Goal: Information Seeking & Learning: Learn about a topic

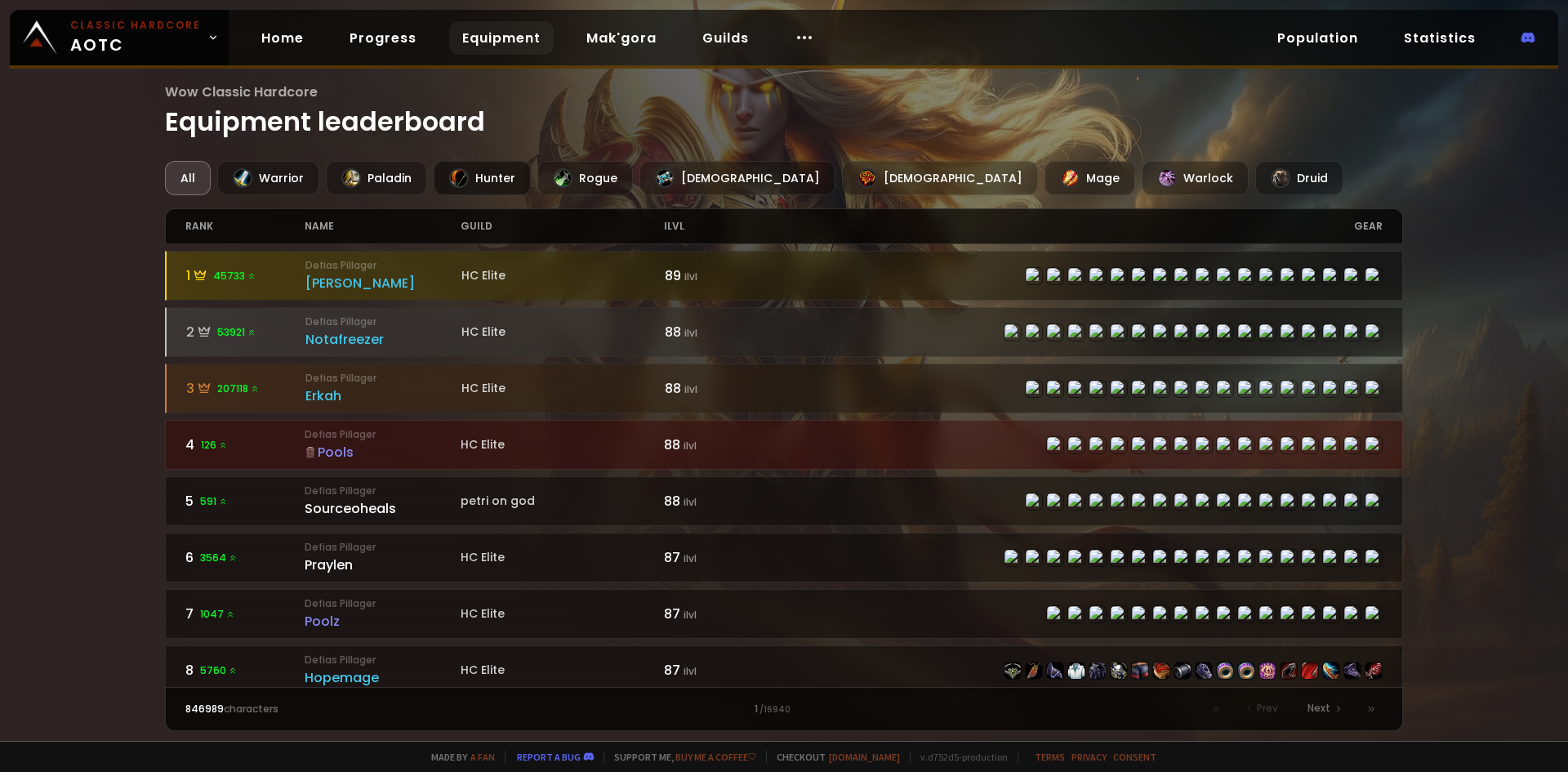
click at [486, 180] on div "Hunter" at bounding box center [482, 178] width 97 height 34
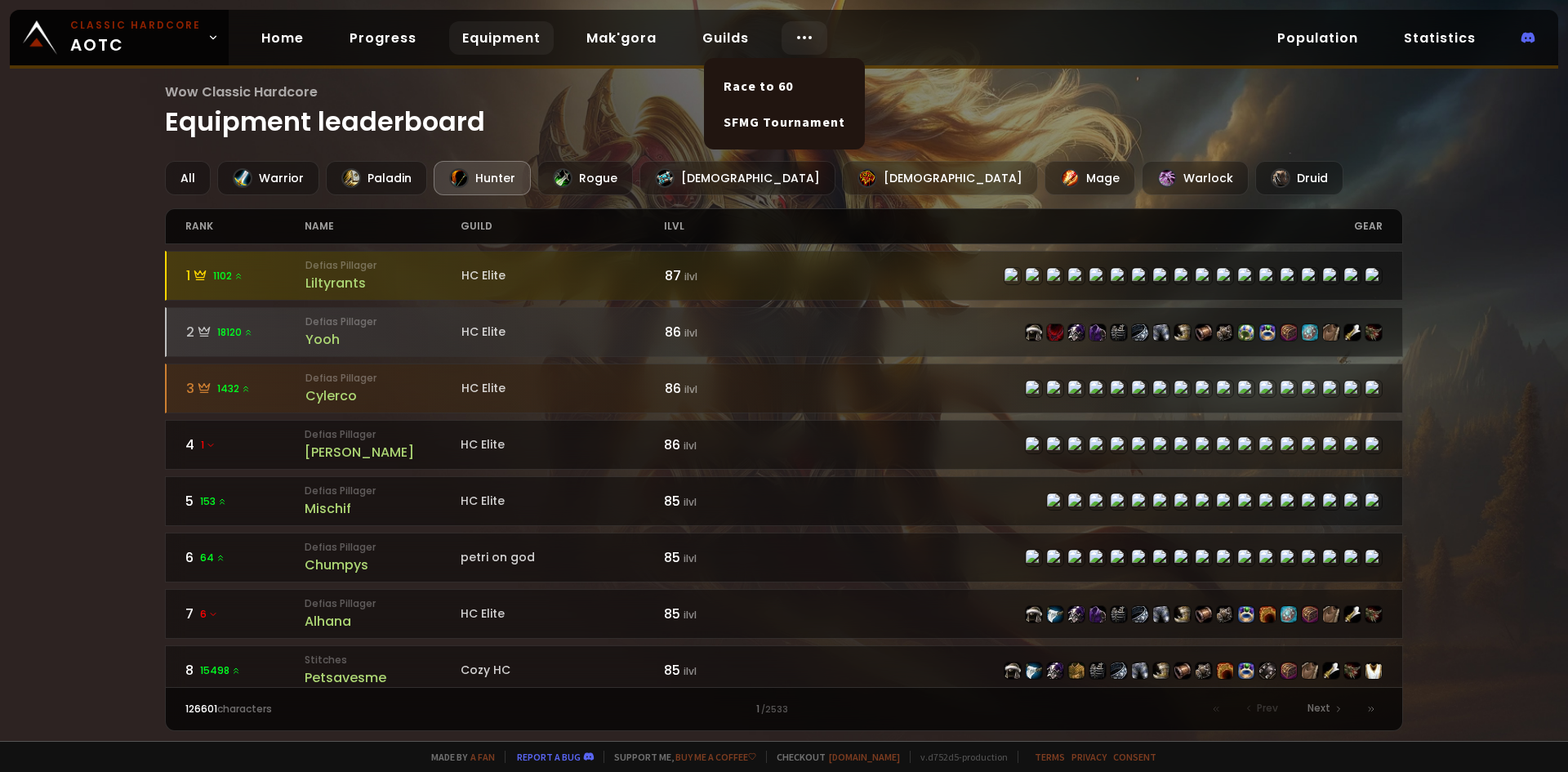
click at [799, 44] on icon at bounding box center [805, 37] width 19 height 19
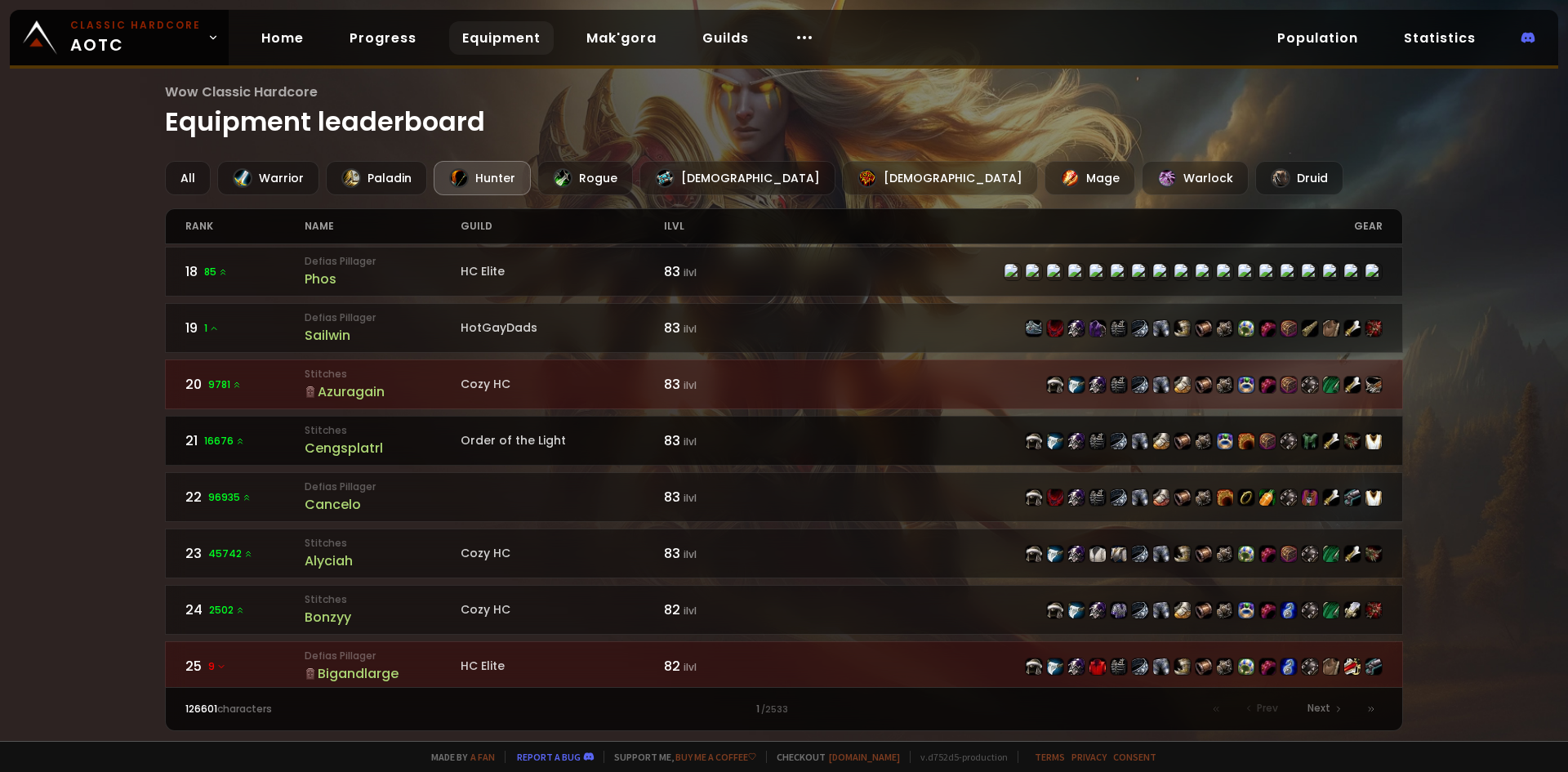
scroll to position [980, 0]
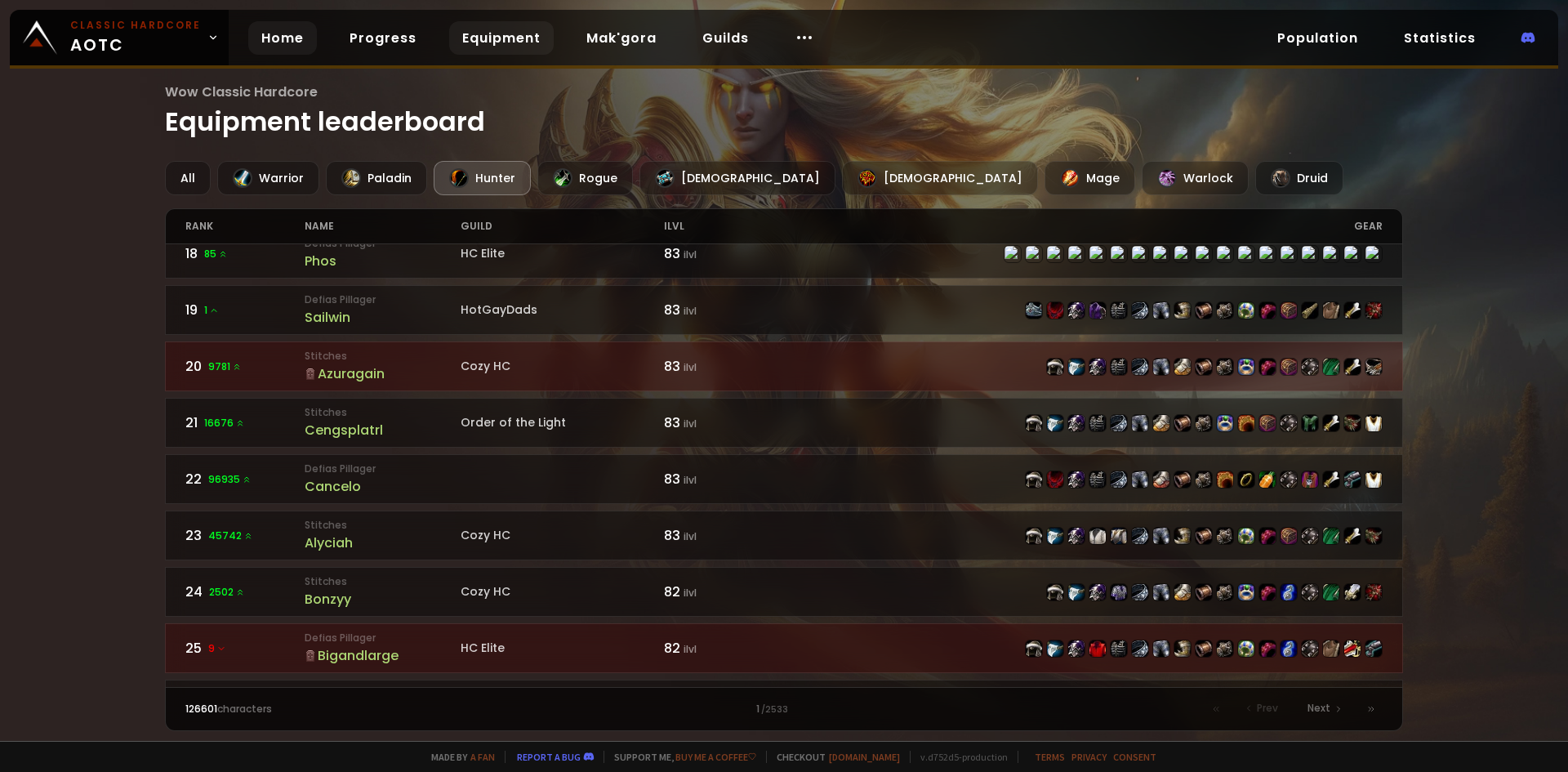
click at [262, 30] on link "Home" at bounding box center [283, 38] width 69 height 34
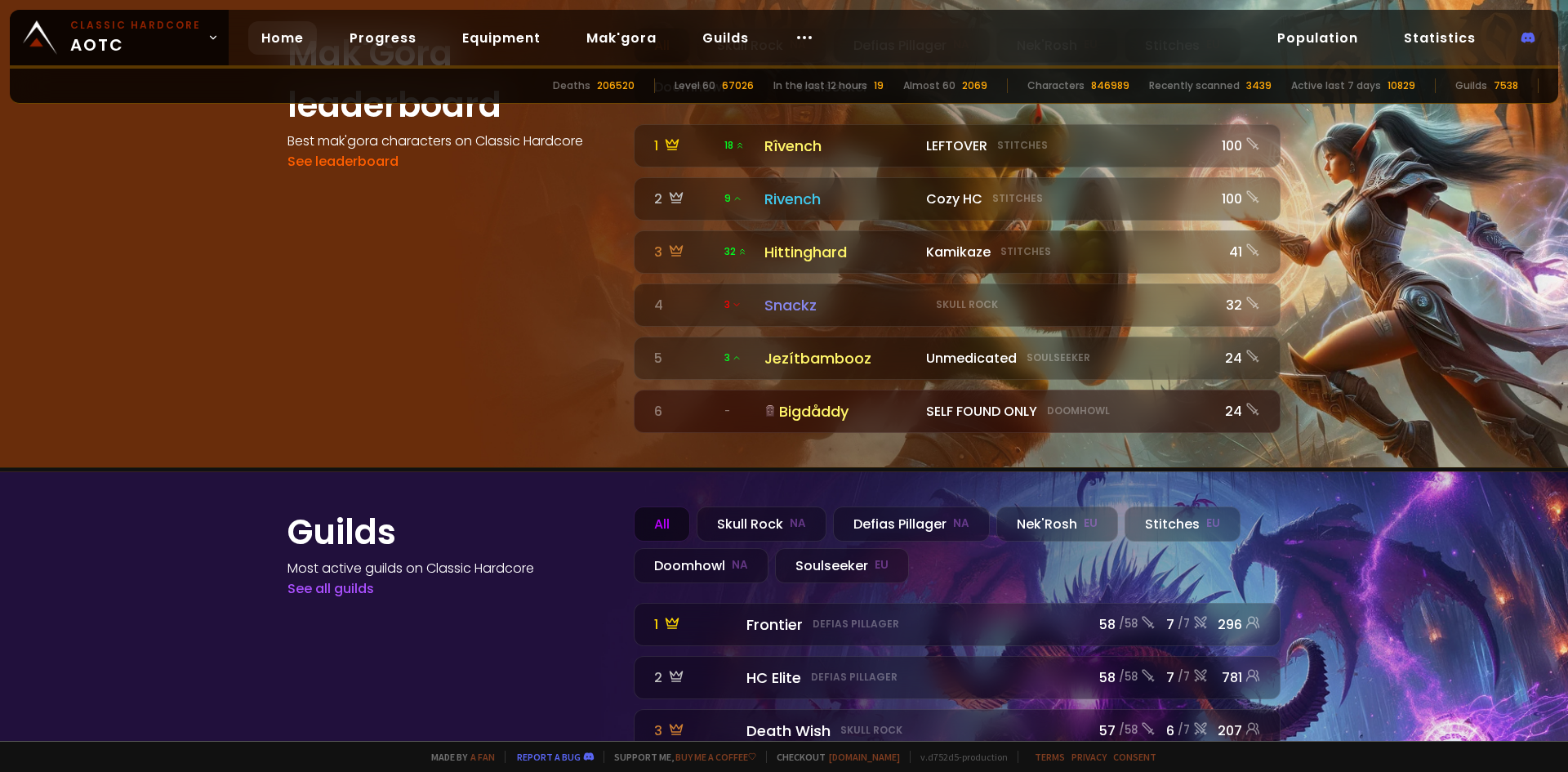
scroll to position [1802, 0]
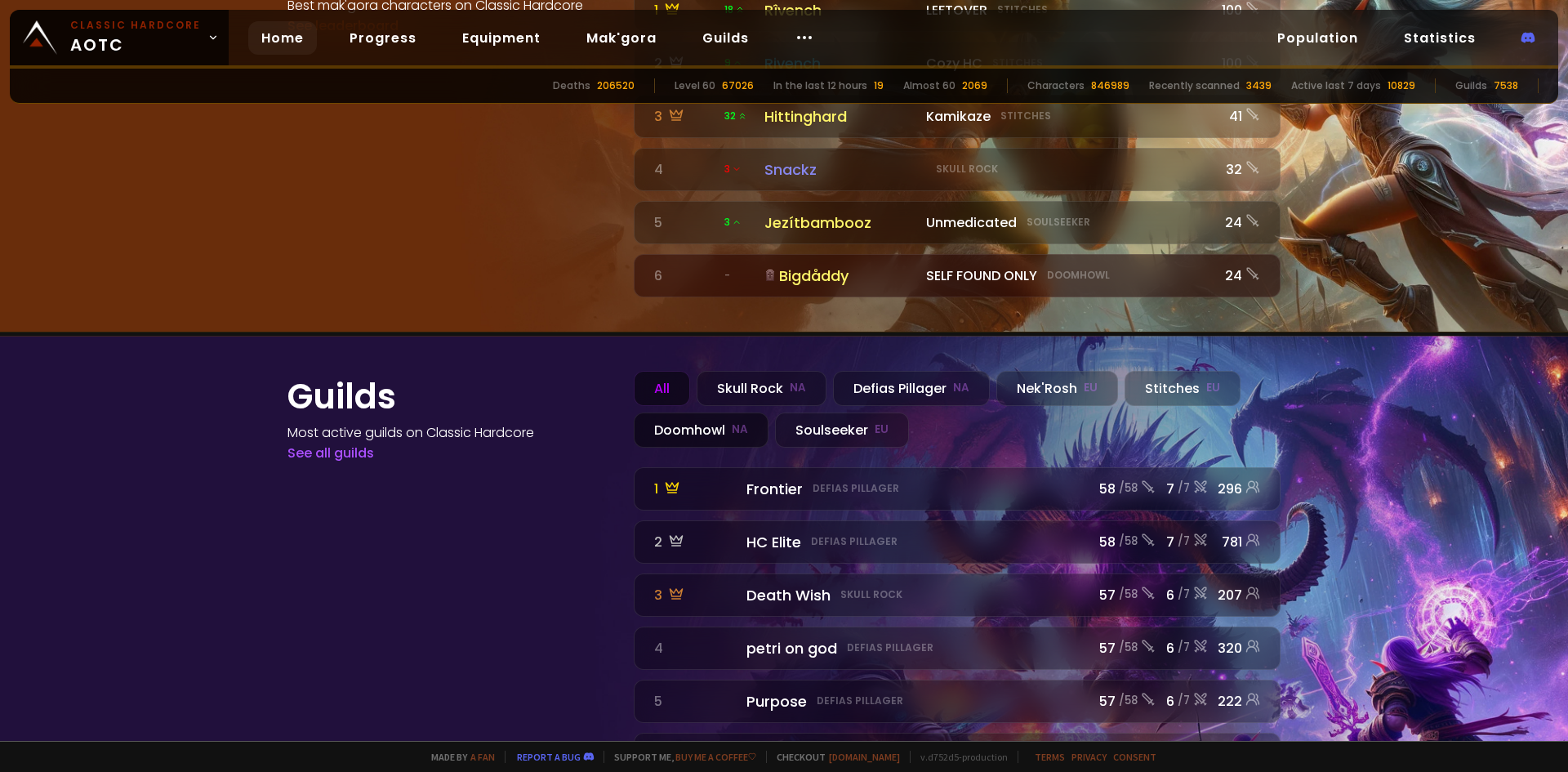
click at [721, 412] on div "Doomhowl NA" at bounding box center [701, 430] width 134 height 35
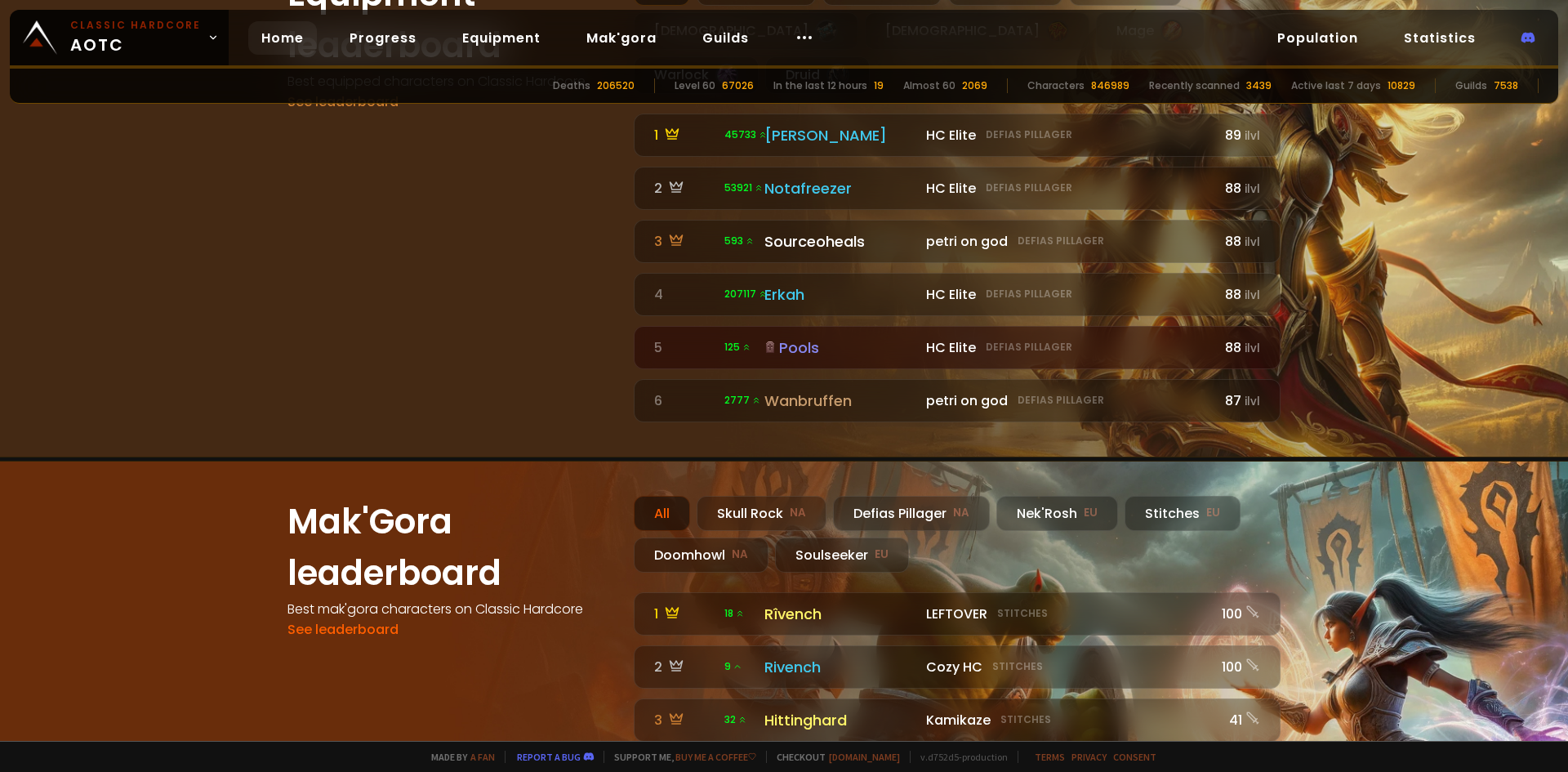
scroll to position [986, 0]
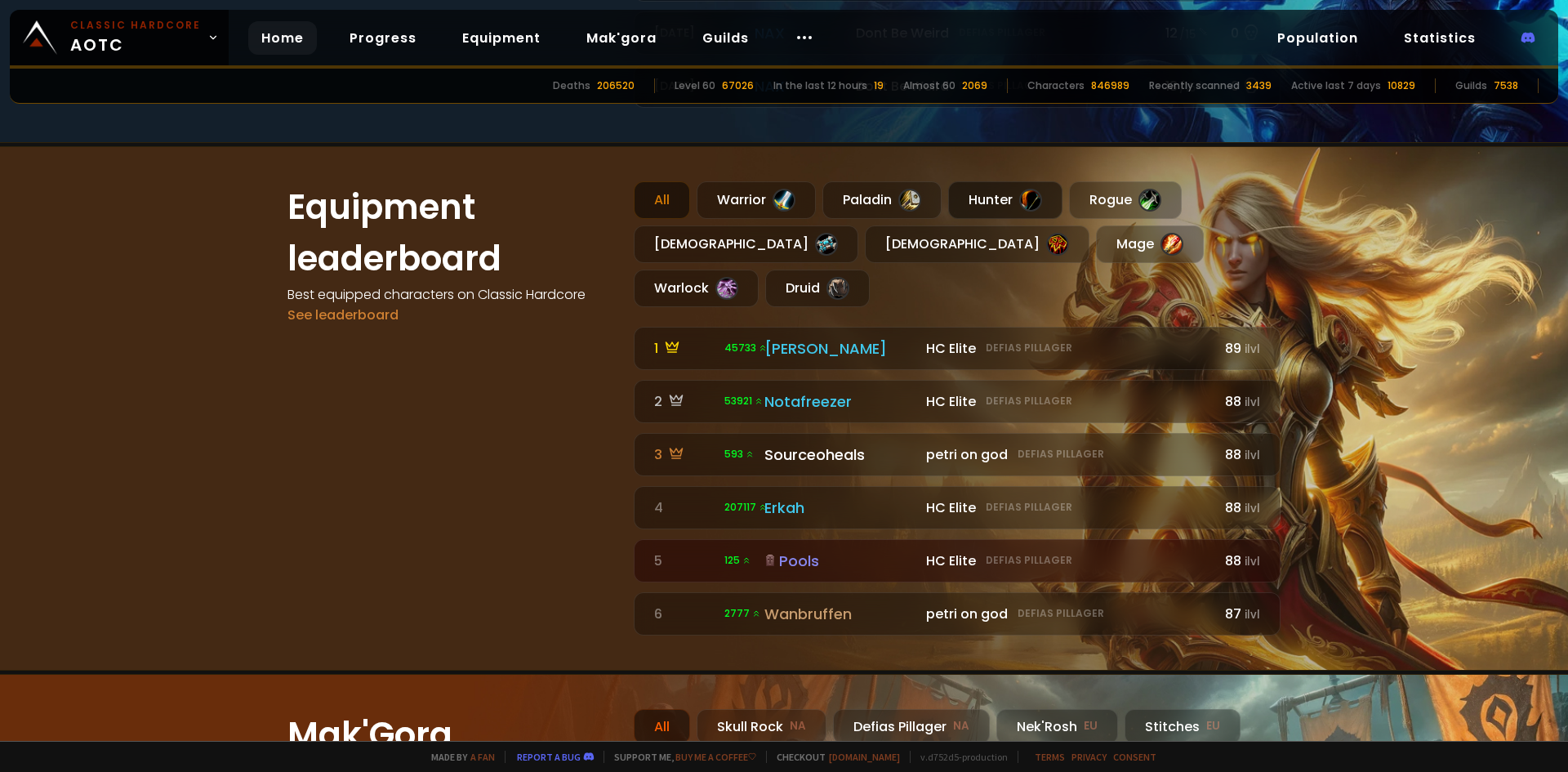
click at [1020, 195] on div at bounding box center [1031, 200] width 23 height 23
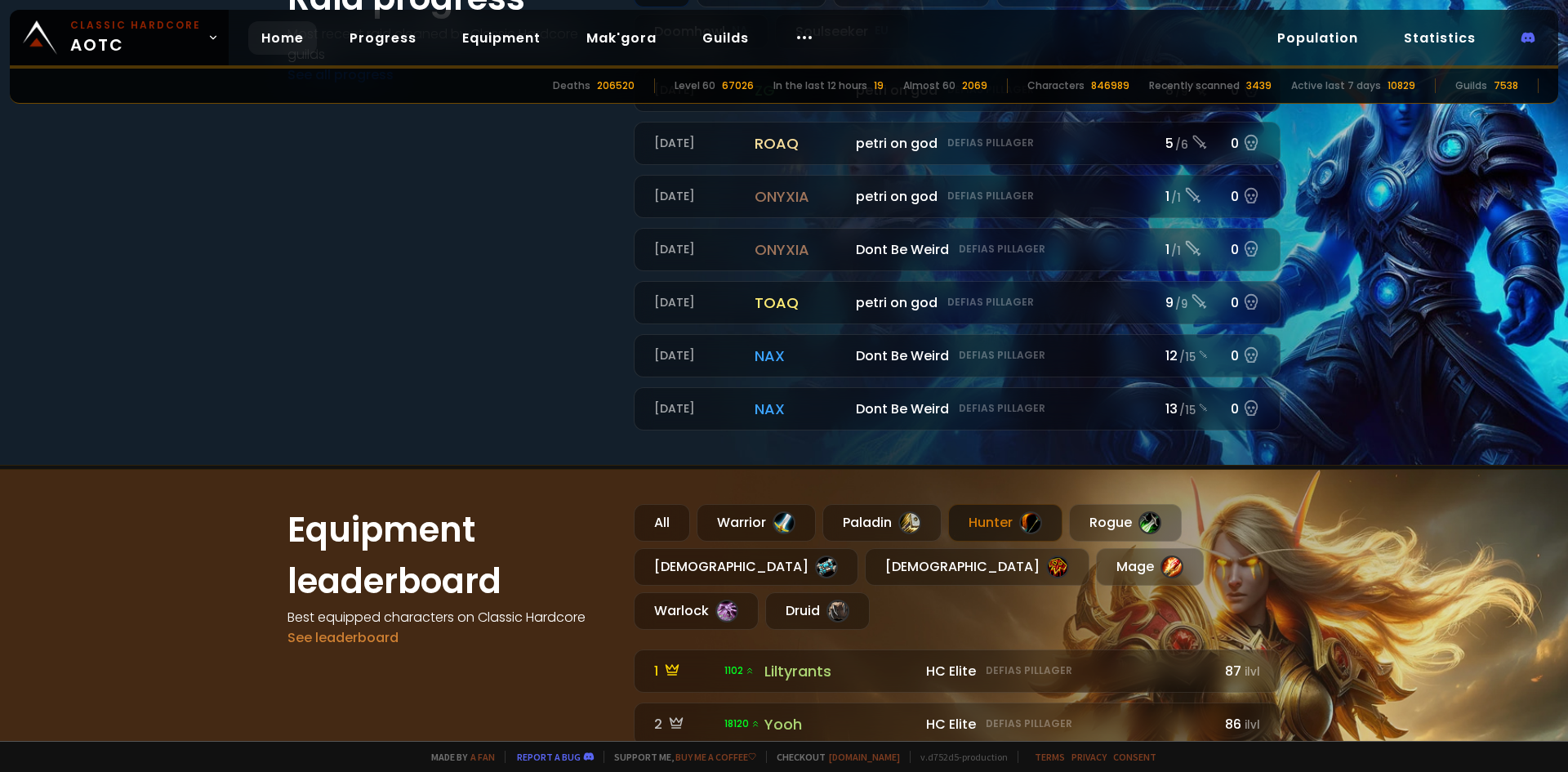
scroll to position [659, 0]
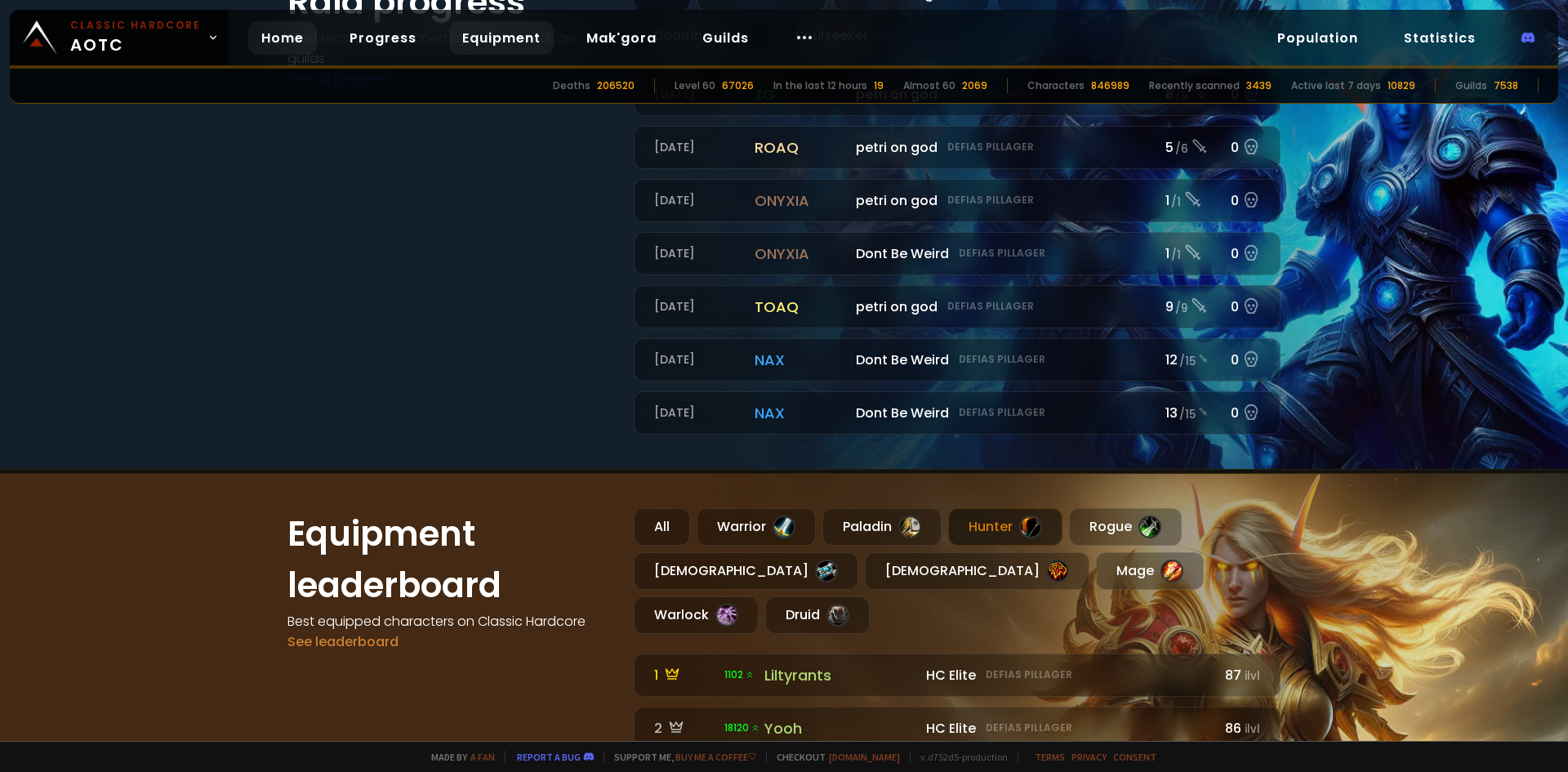
click at [473, 34] on link "Equipment" at bounding box center [501, 38] width 104 height 34
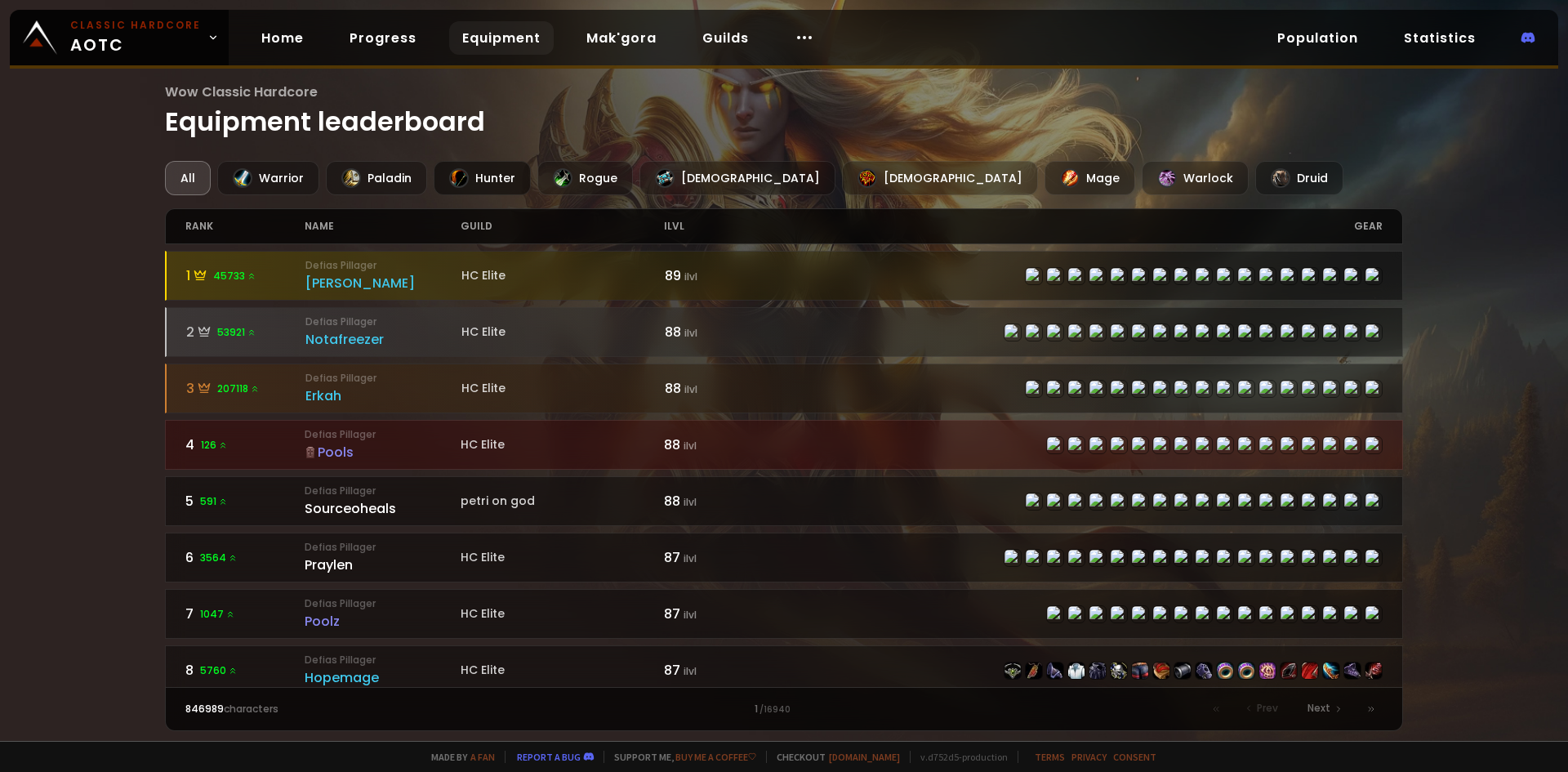
click at [520, 176] on div "Hunter" at bounding box center [482, 178] width 97 height 34
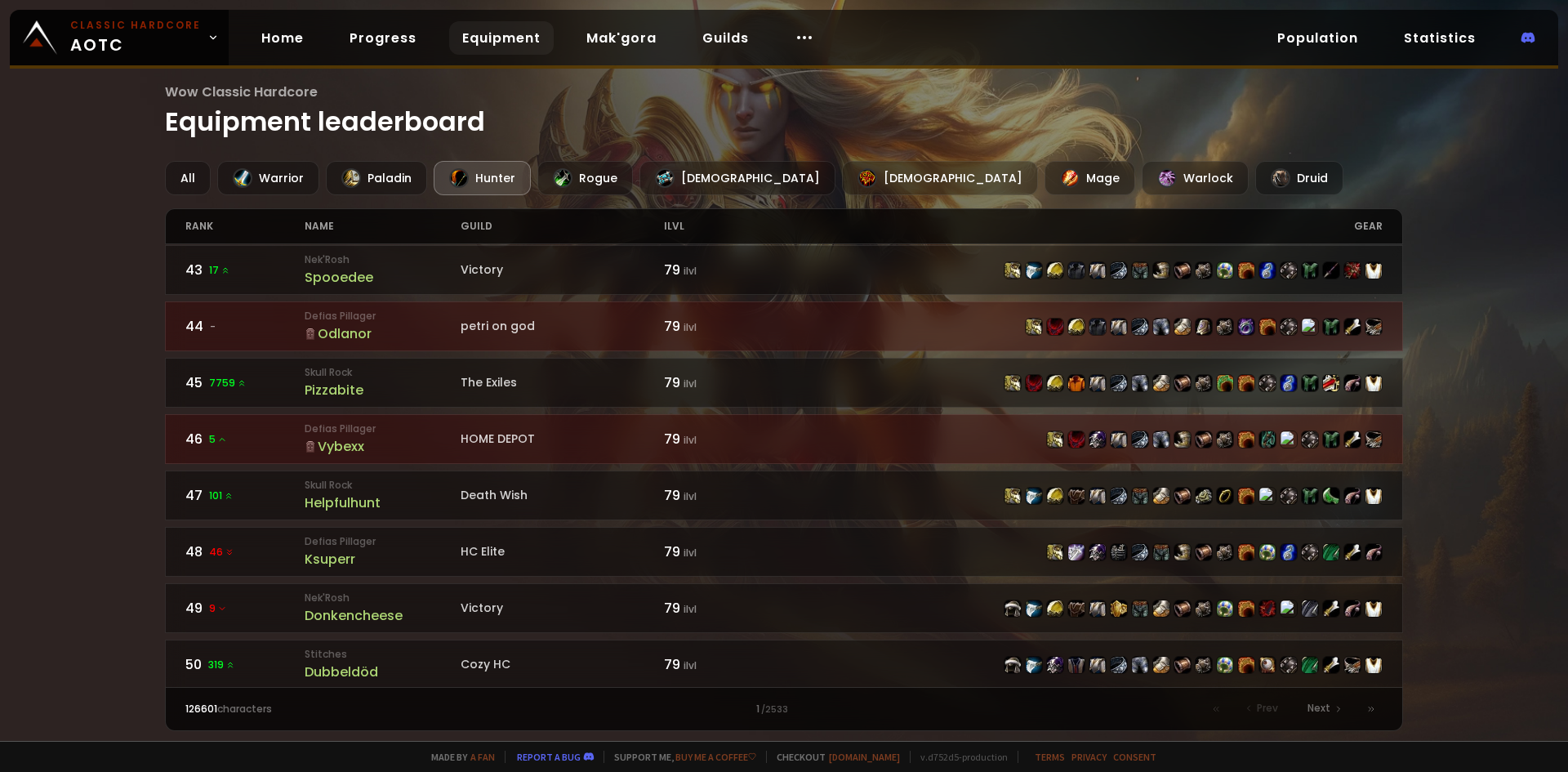
scroll to position [2381, 0]
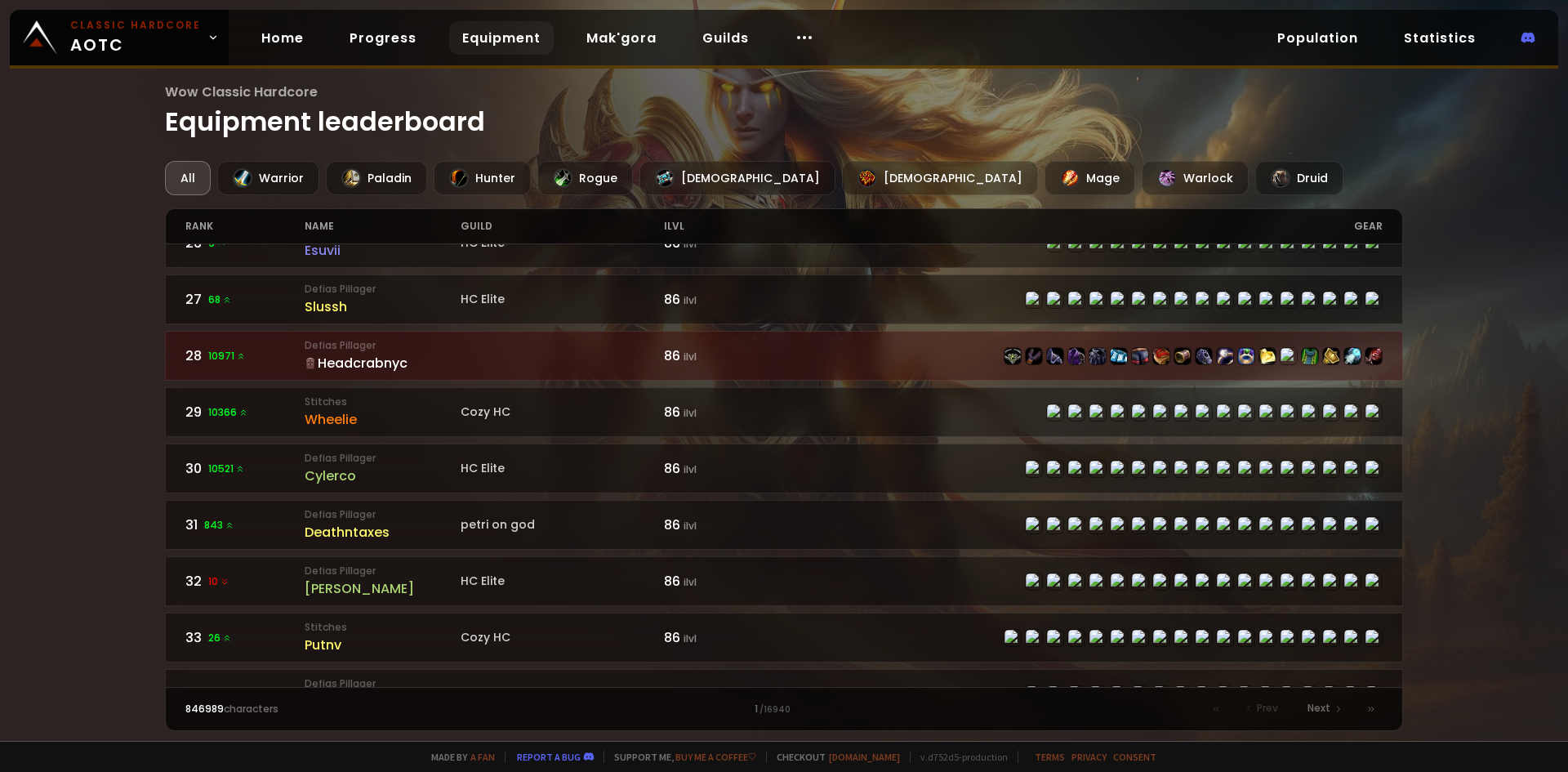
scroll to position [771, 0]
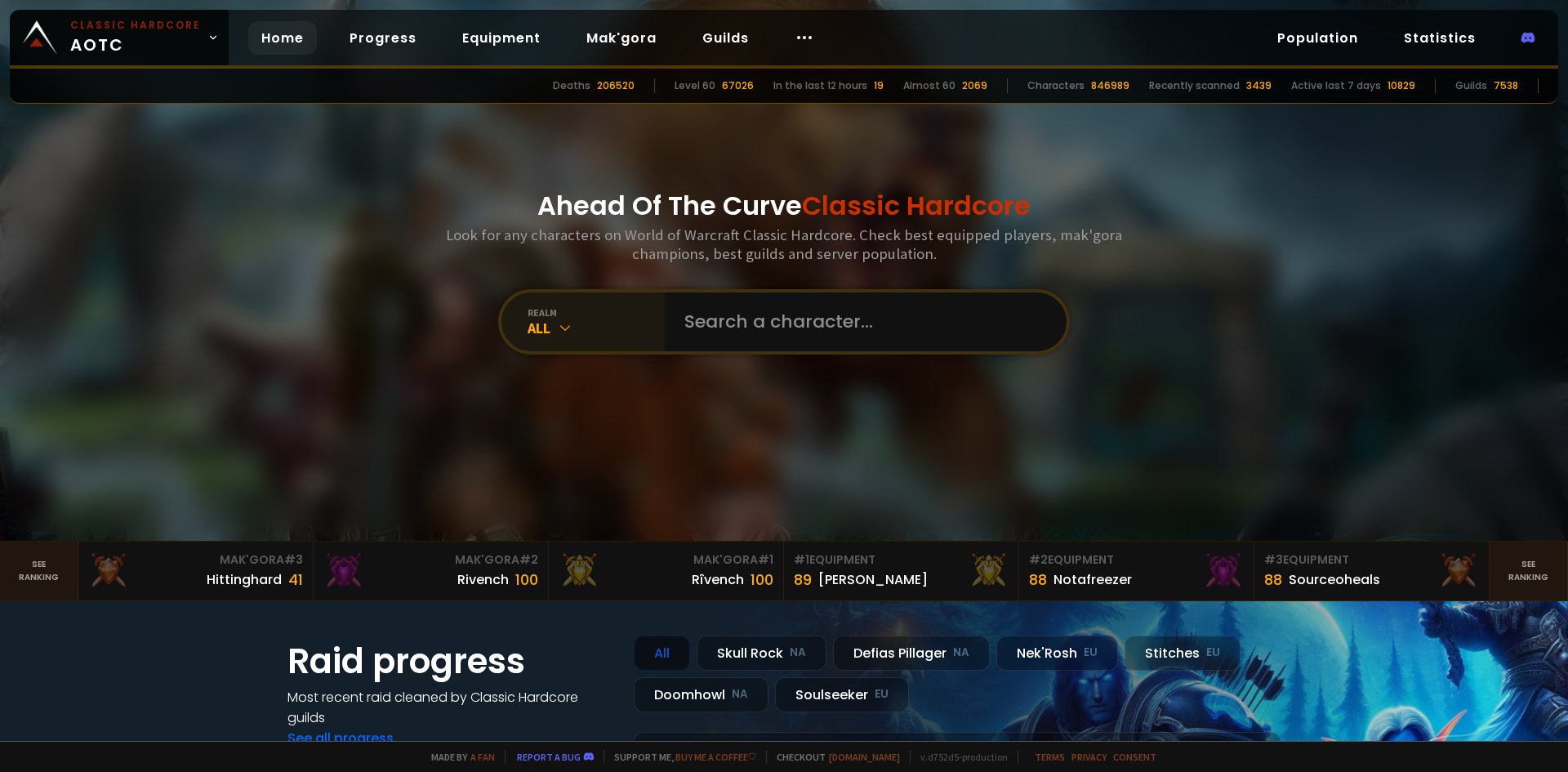
click at [562, 326] on icon at bounding box center [565, 327] width 16 height 16
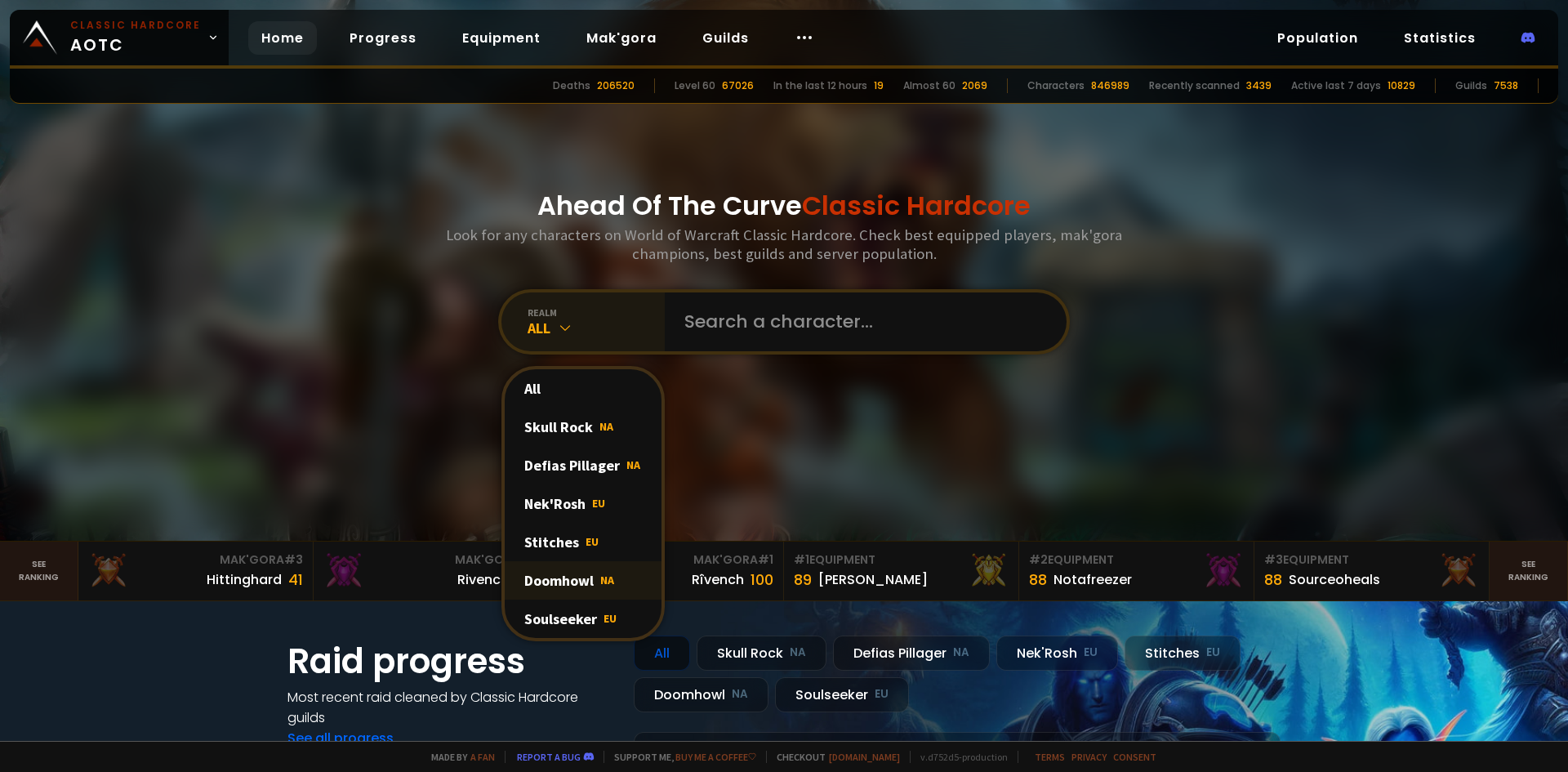
click at [578, 578] on div "Doomhowl NA" at bounding box center [583, 579] width 157 height 38
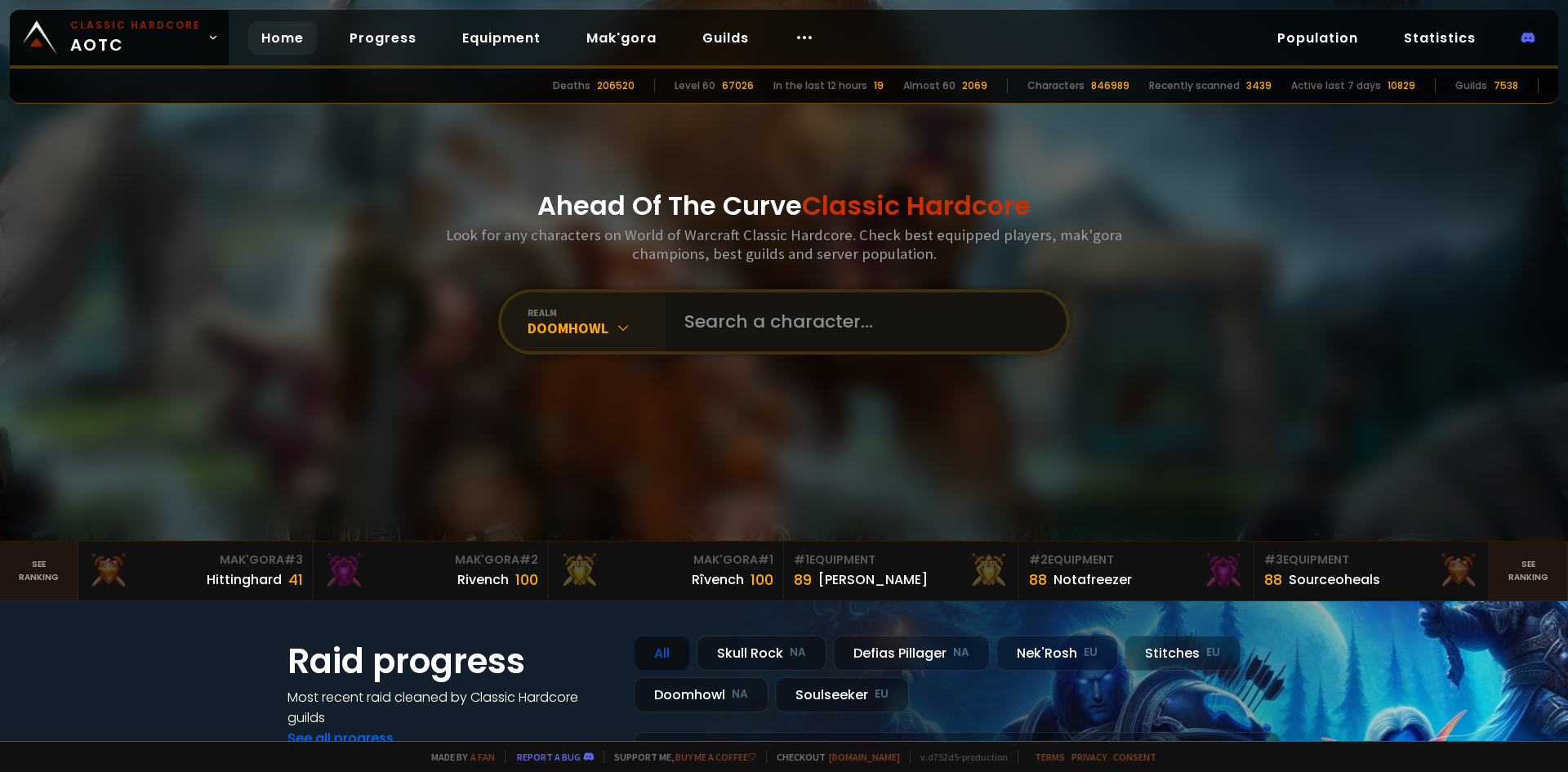
click at [810, 315] on input "text" at bounding box center [860, 322] width 372 height 58
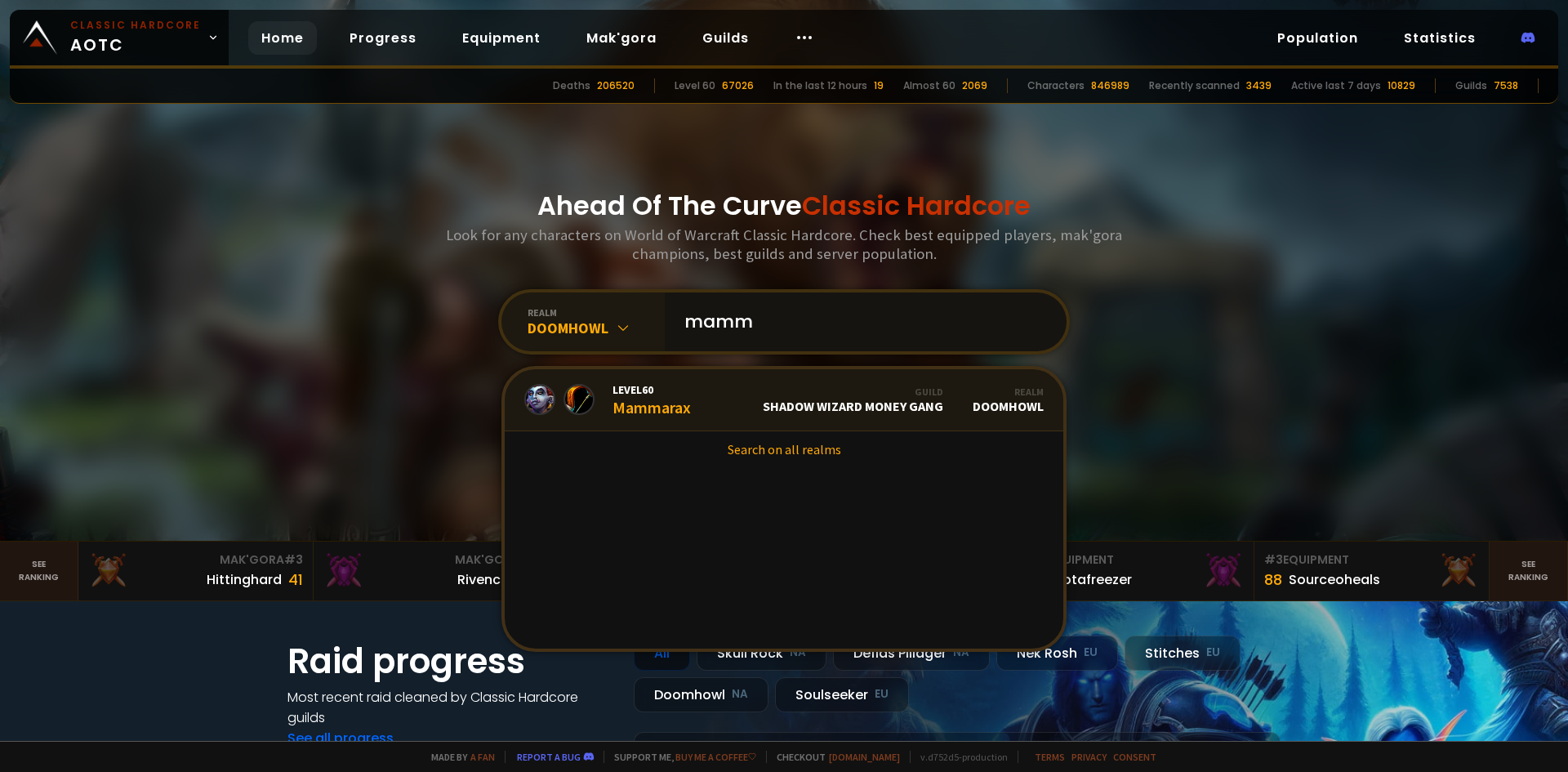
type input "mamm"
click at [692, 401] on link "Level 60 Mammarax Guild Shadow Wizard Money Gang Realm Doomhowl" at bounding box center [784, 400] width 559 height 62
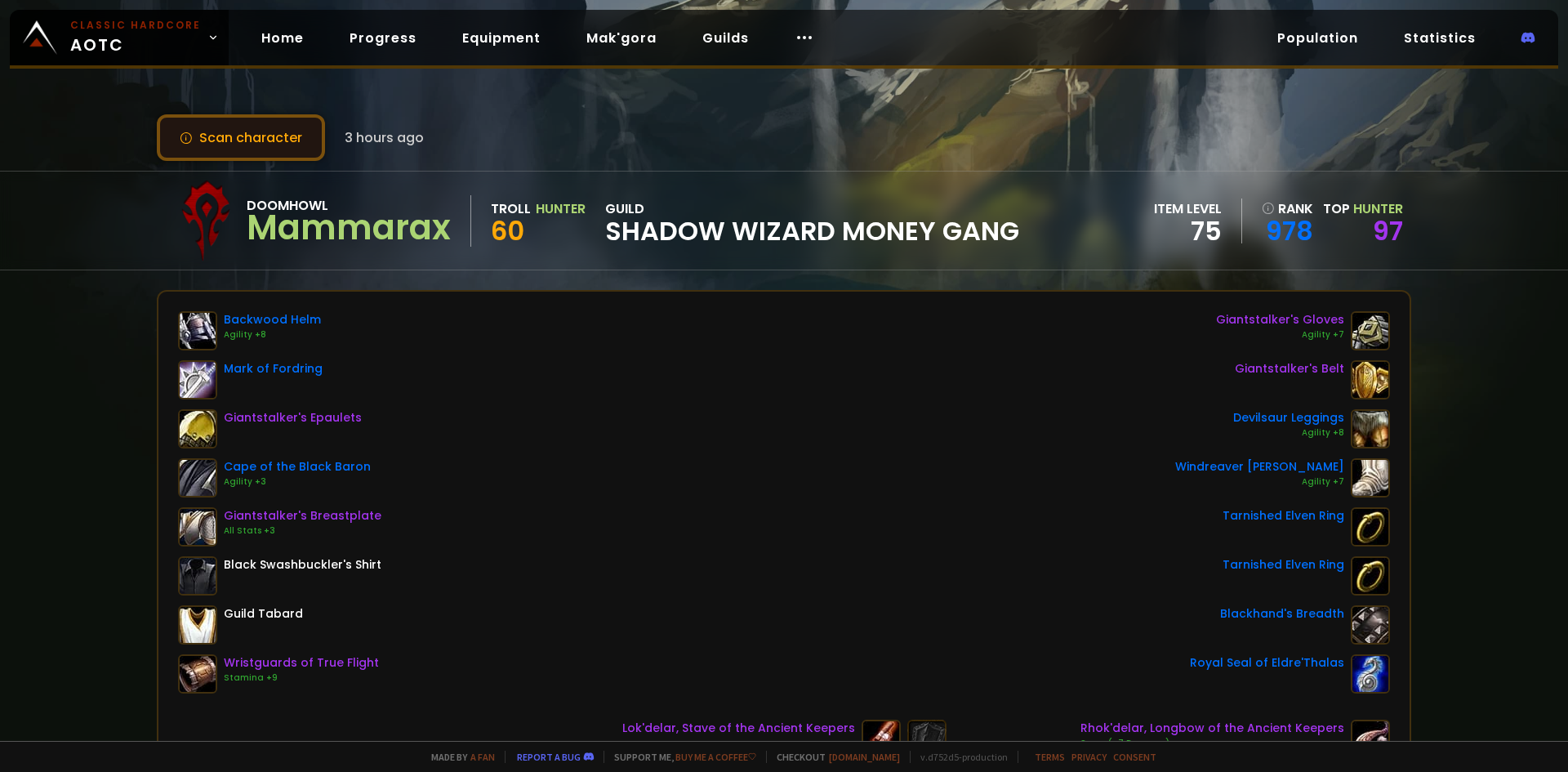
click at [256, 147] on button "Scan character" at bounding box center [241, 137] width 168 height 47
click at [240, 141] on button "Scan character" at bounding box center [241, 137] width 168 height 47
click at [208, 159] on button "Scan character" at bounding box center [241, 137] width 168 height 47
click at [251, 139] on button "Scan character" at bounding box center [241, 137] width 168 height 47
click at [267, 132] on button "Scan character" at bounding box center [241, 137] width 168 height 47
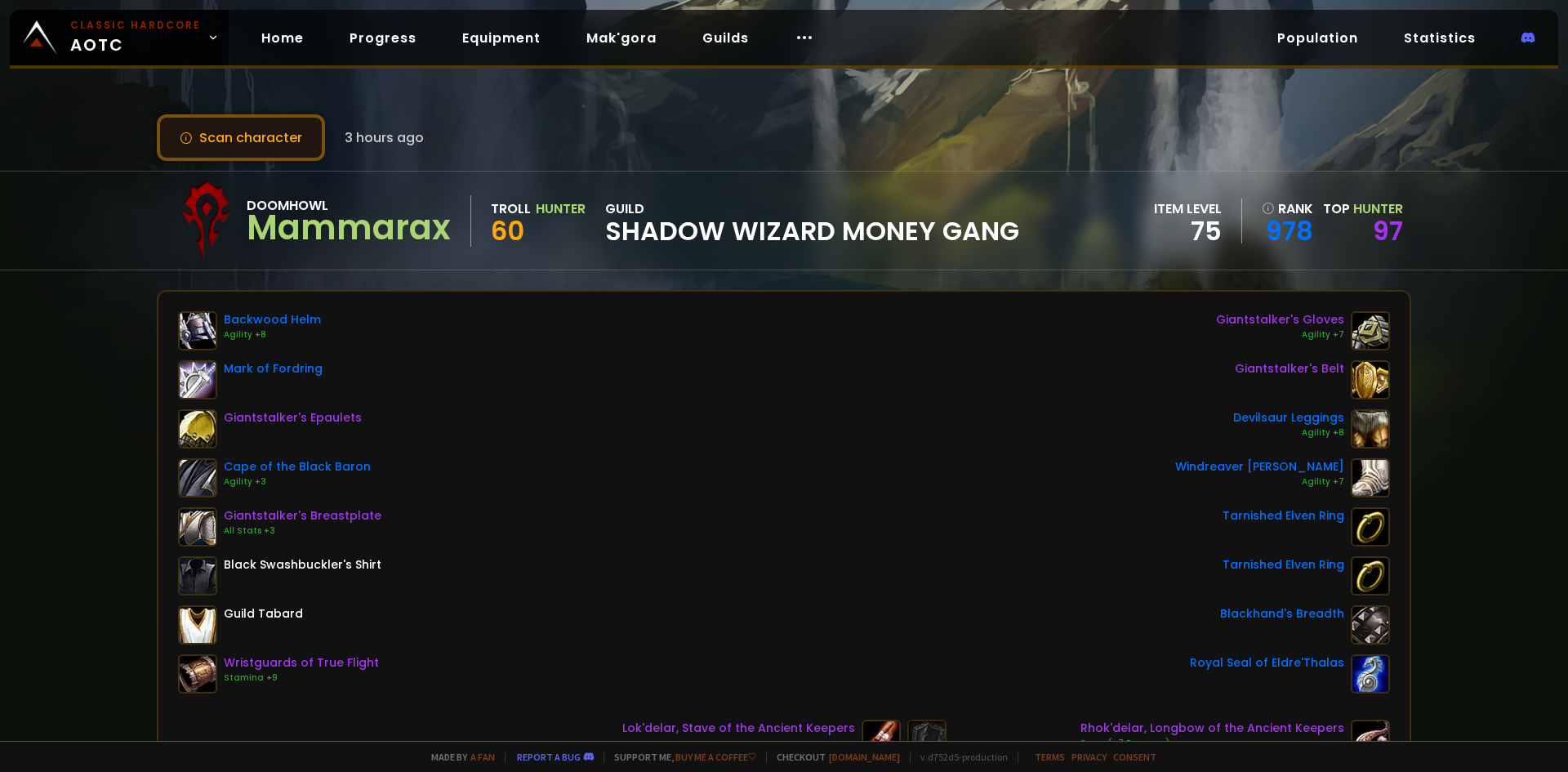
click at [264, 132] on button "Scan character" at bounding box center [241, 137] width 168 height 47
click at [279, 28] on link "Home" at bounding box center [283, 38] width 69 height 34
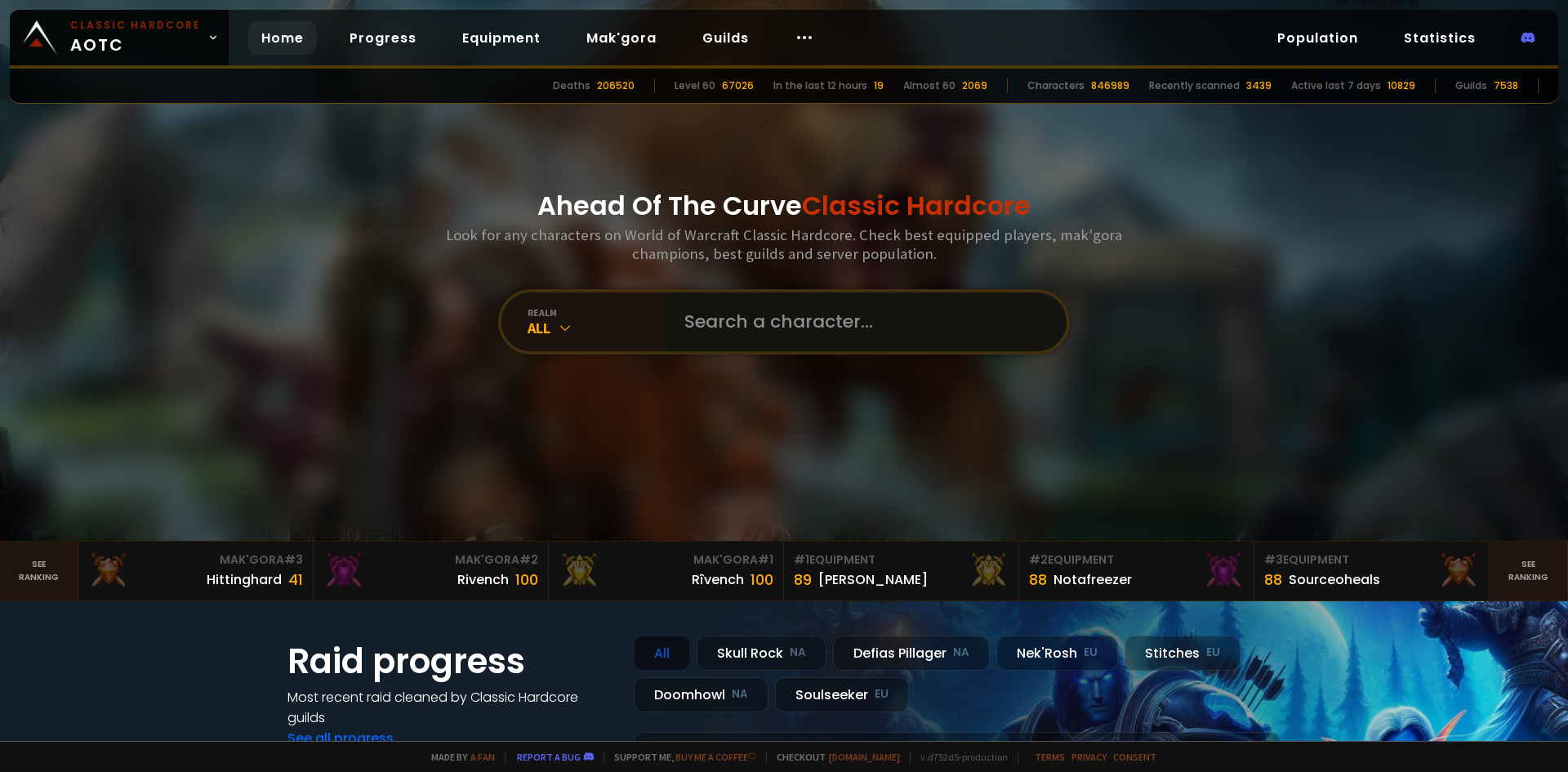
click at [729, 343] on input "text" at bounding box center [860, 322] width 372 height 58
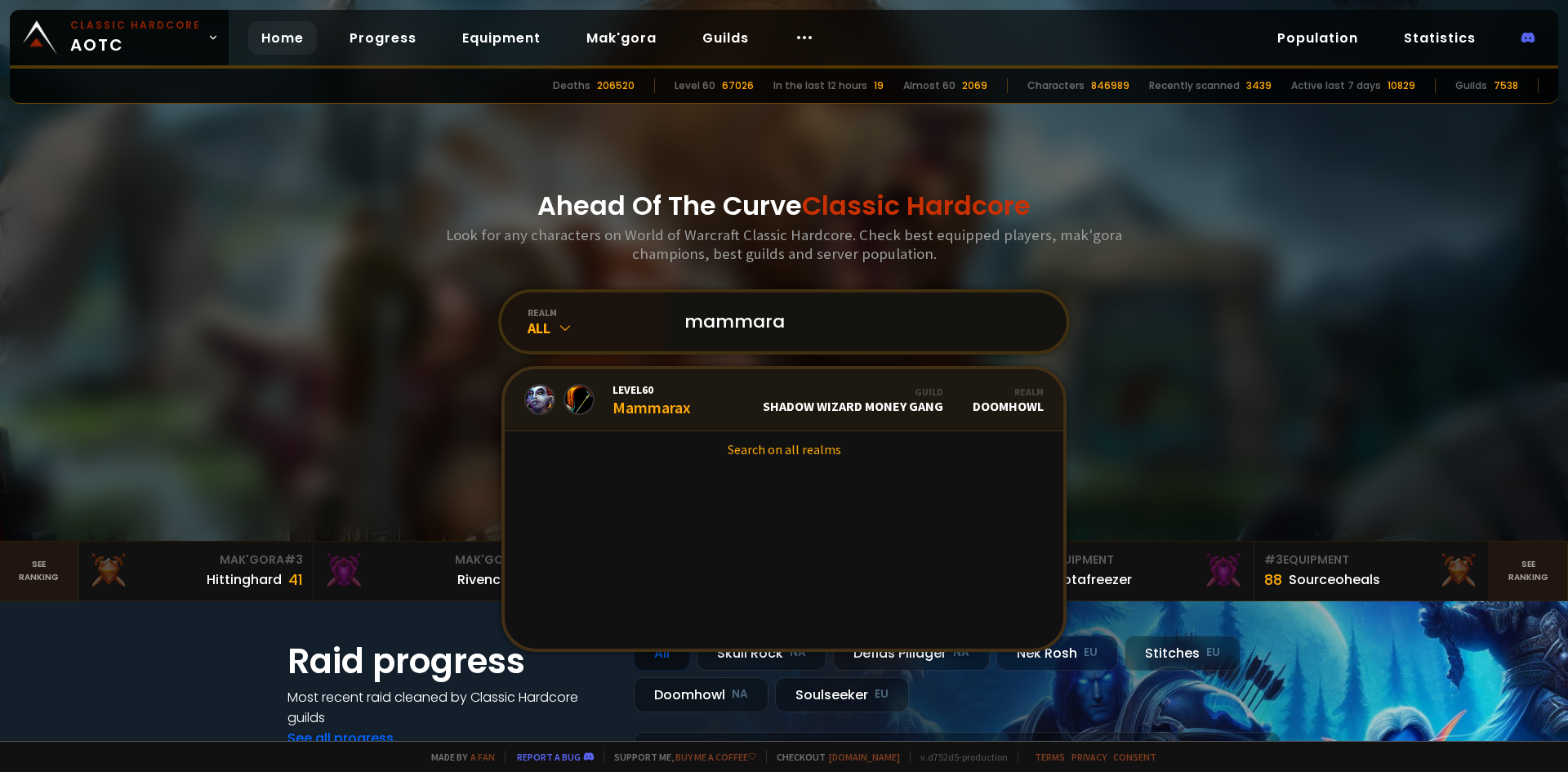
type input "mammara"
click at [686, 414] on link "Level 60 Mammarax Guild Shadow Wizard Money Gang Realm Doomhowl" at bounding box center [784, 400] width 559 height 62
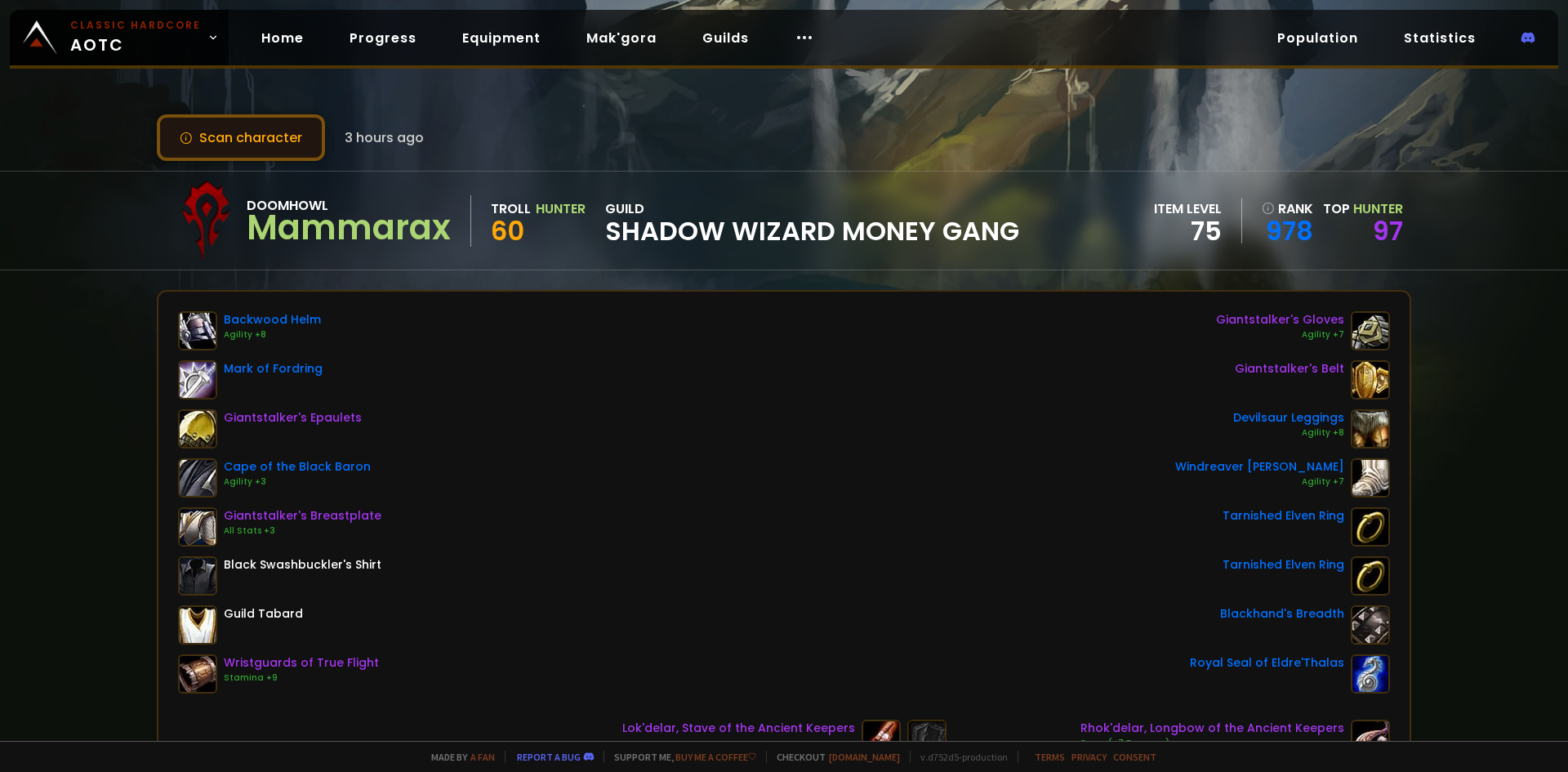
click at [233, 143] on button "Scan character" at bounding box center [241, 137] width 168 height 47
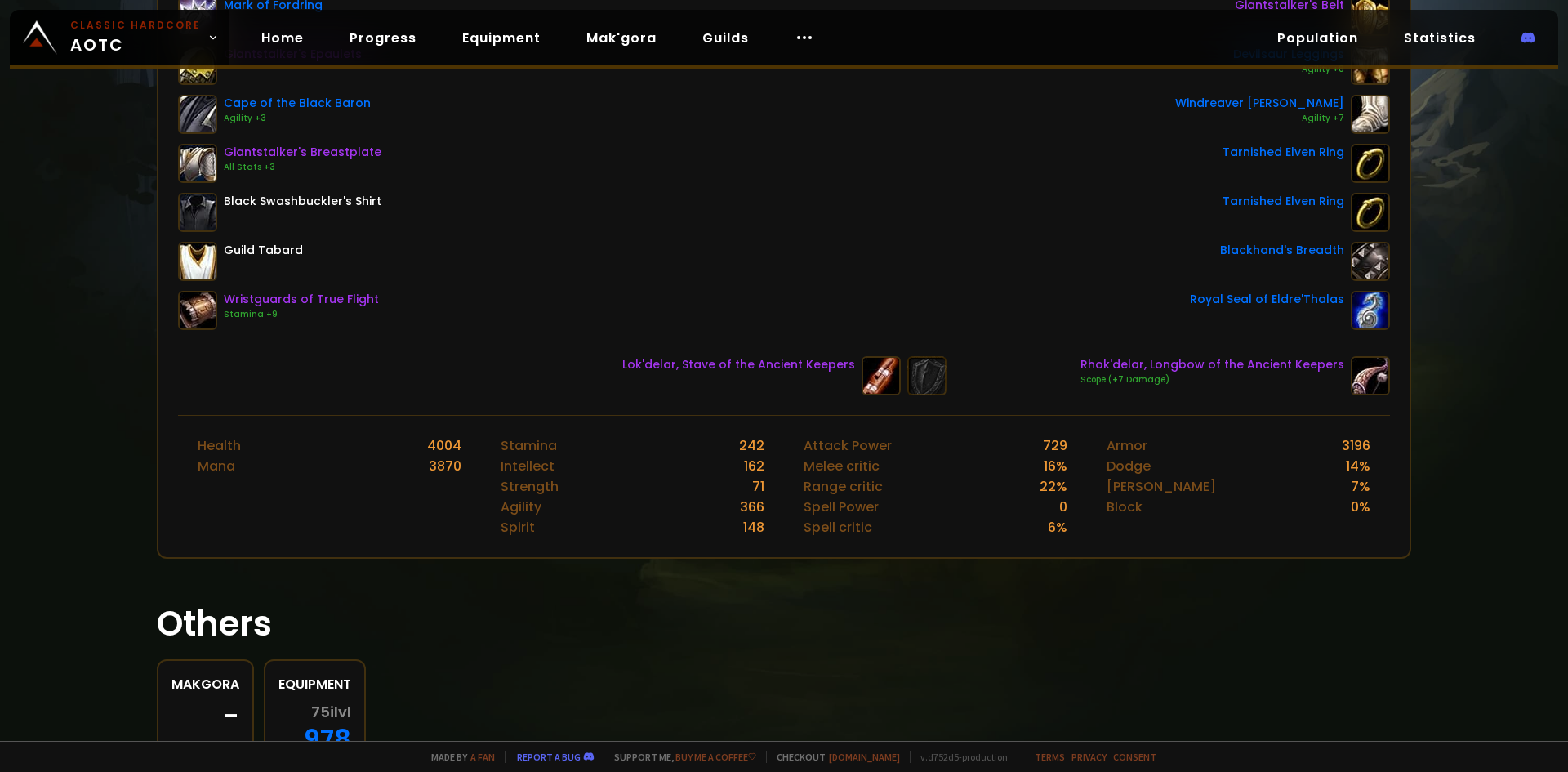
scroll to position [441, 0]
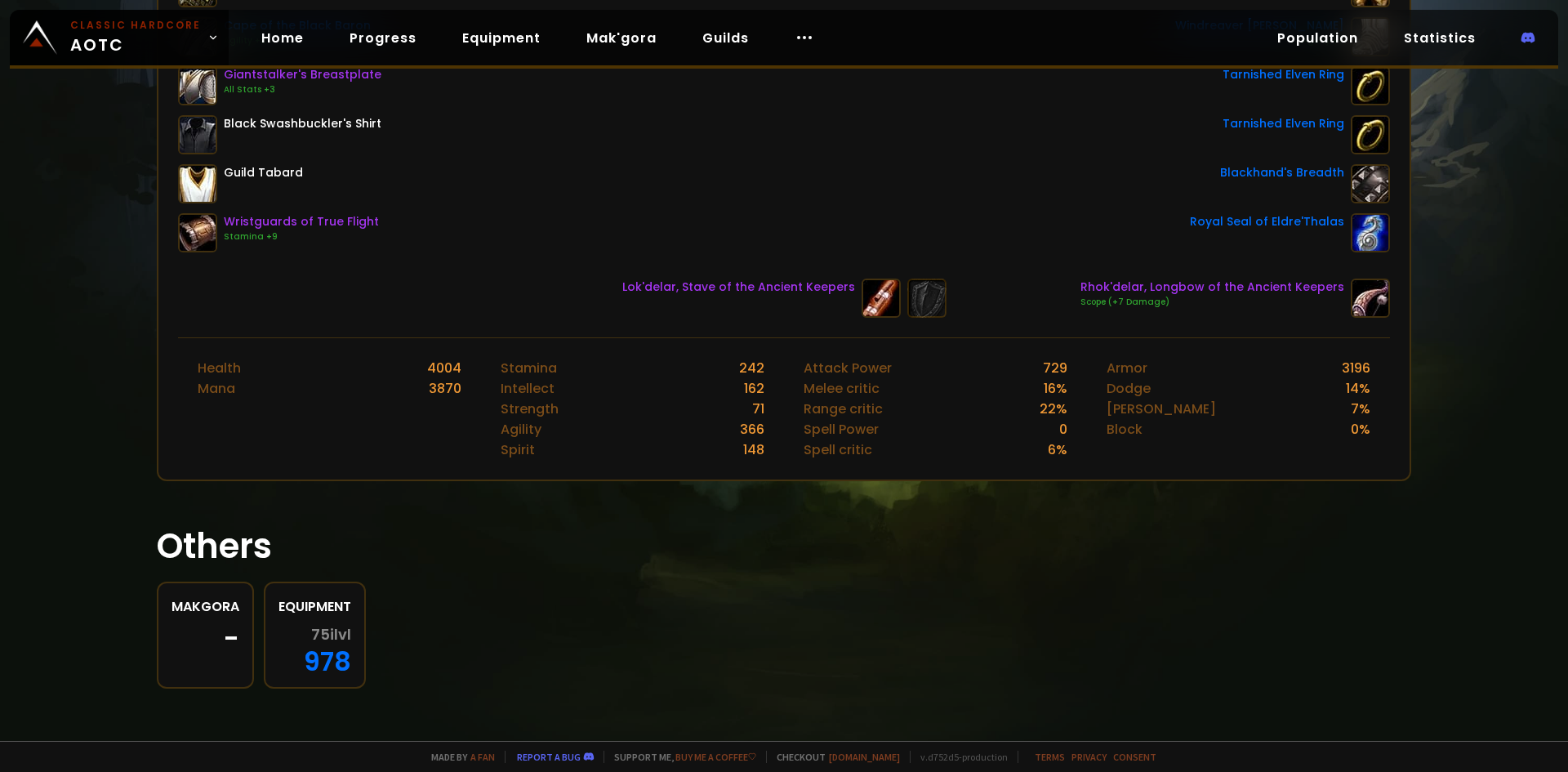
click at [317, 665] on div "75 ilvl 978" at bounding box center [315, 650] width 73 height 48
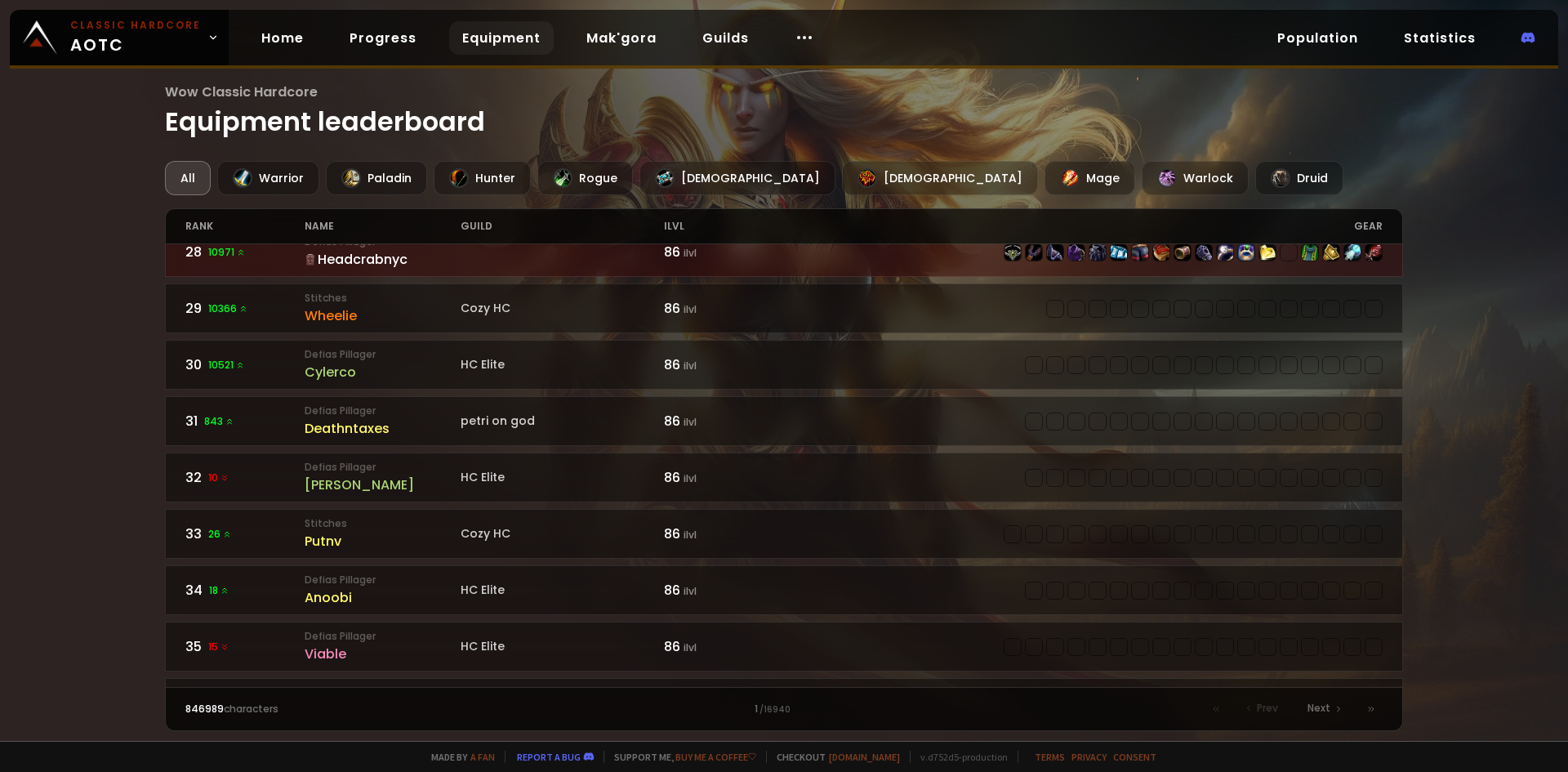
scroll to position [1552, 0]
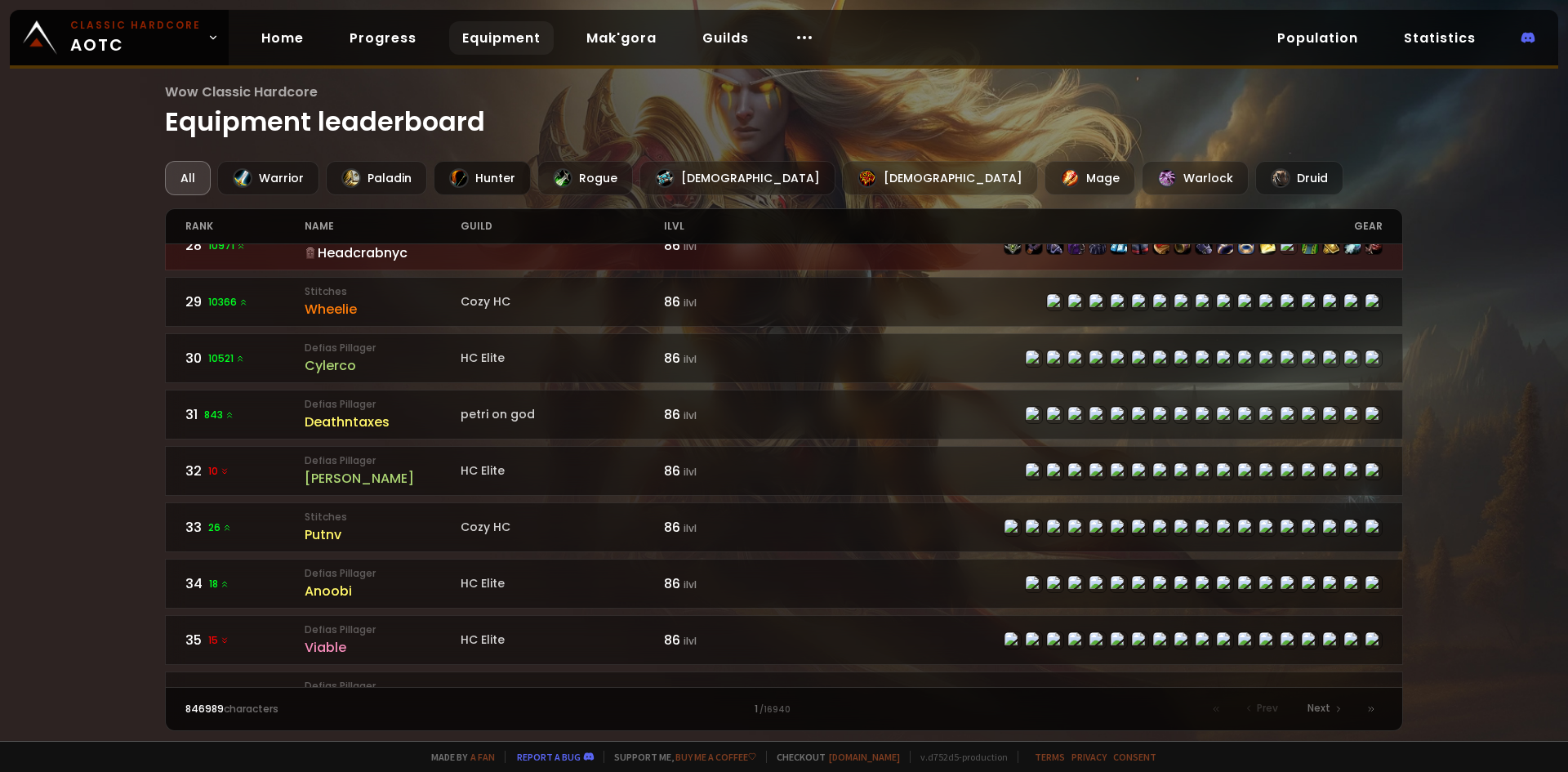
click at [488, 173] on div "Hunter" at bounding box center [482, 178] width 97 height 34
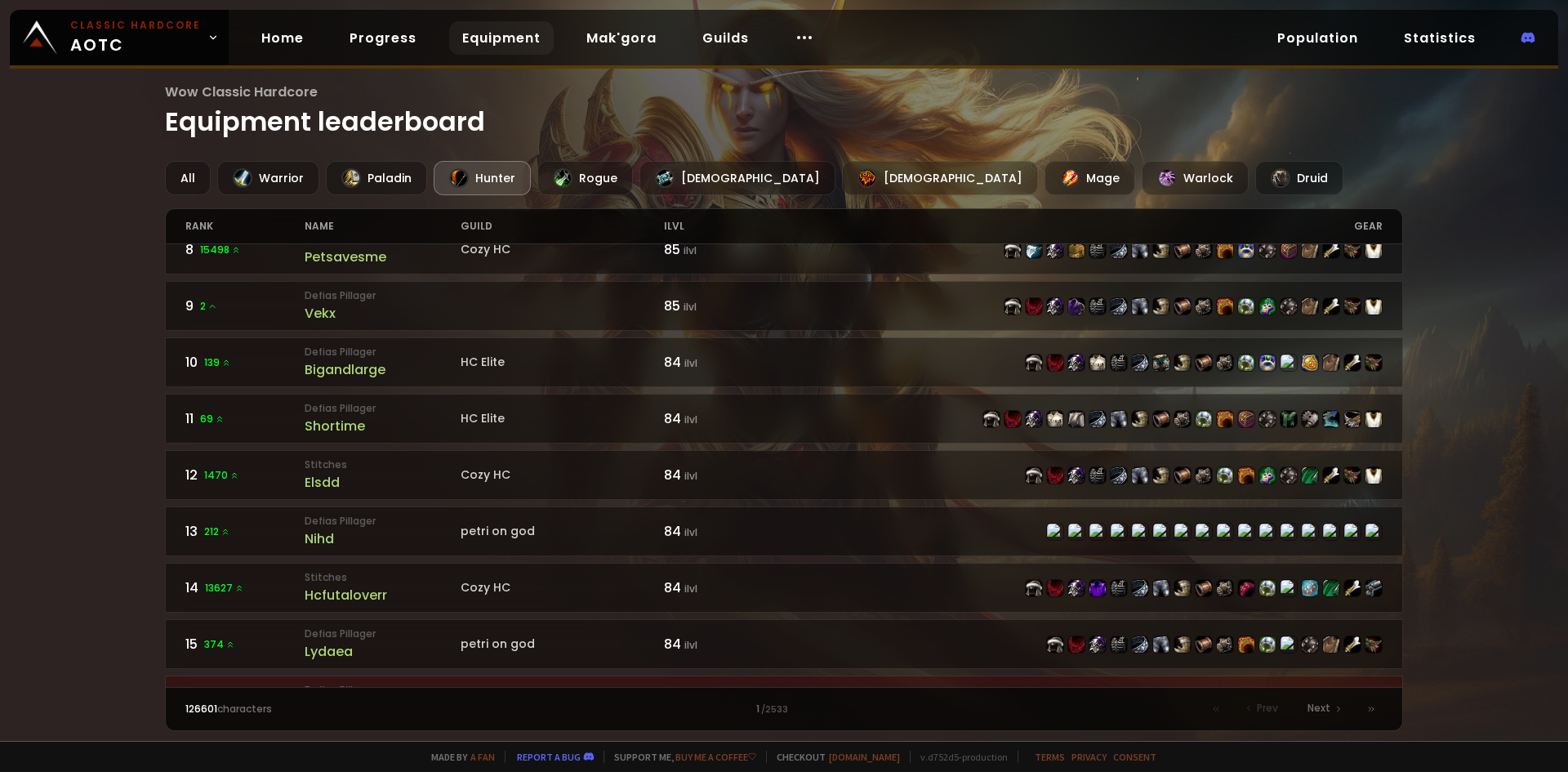
scroll to position [654, 0]
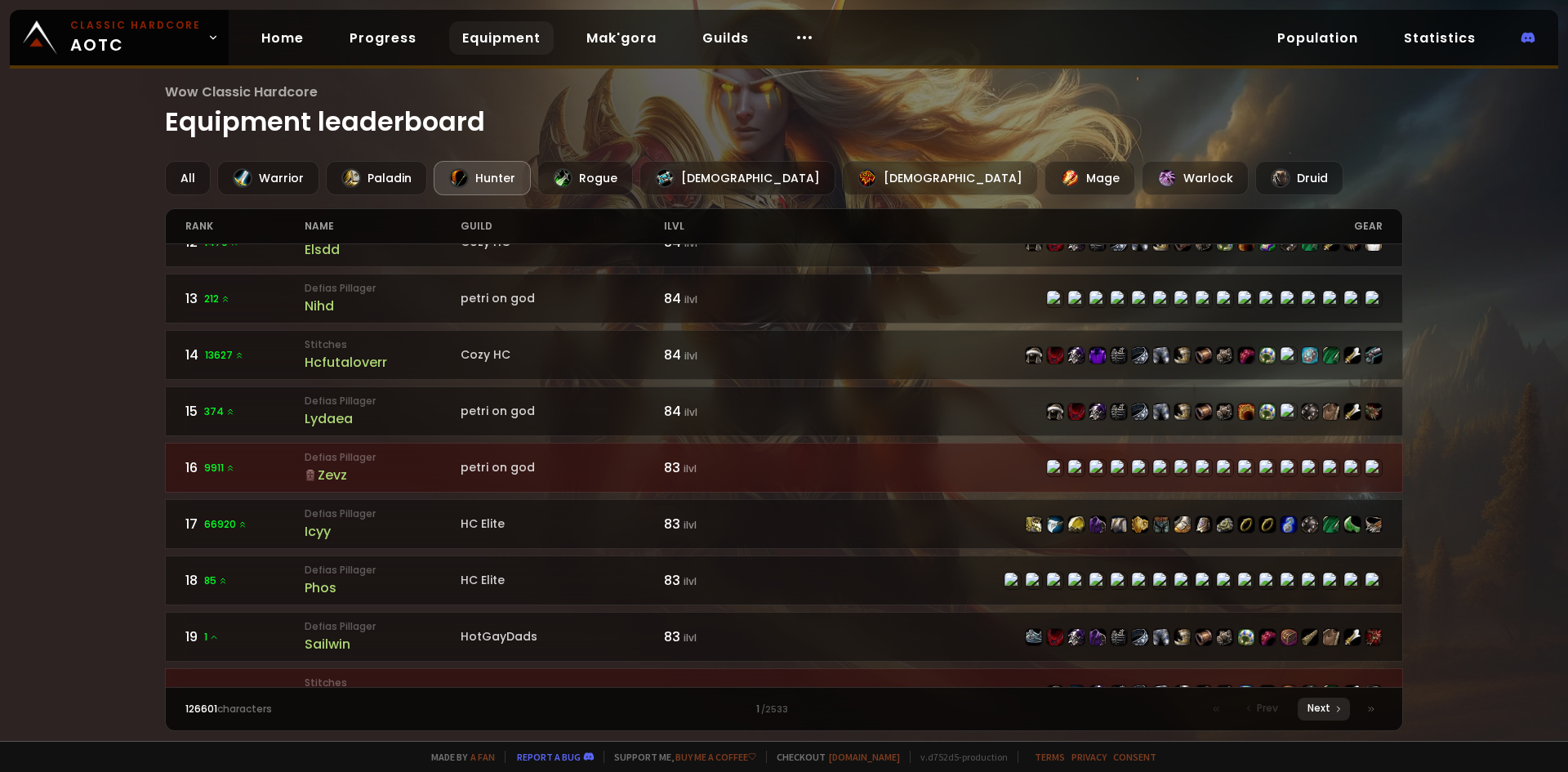
click at [1342, 710] on icon at bounding box center [1338, 708] width 10 height 10
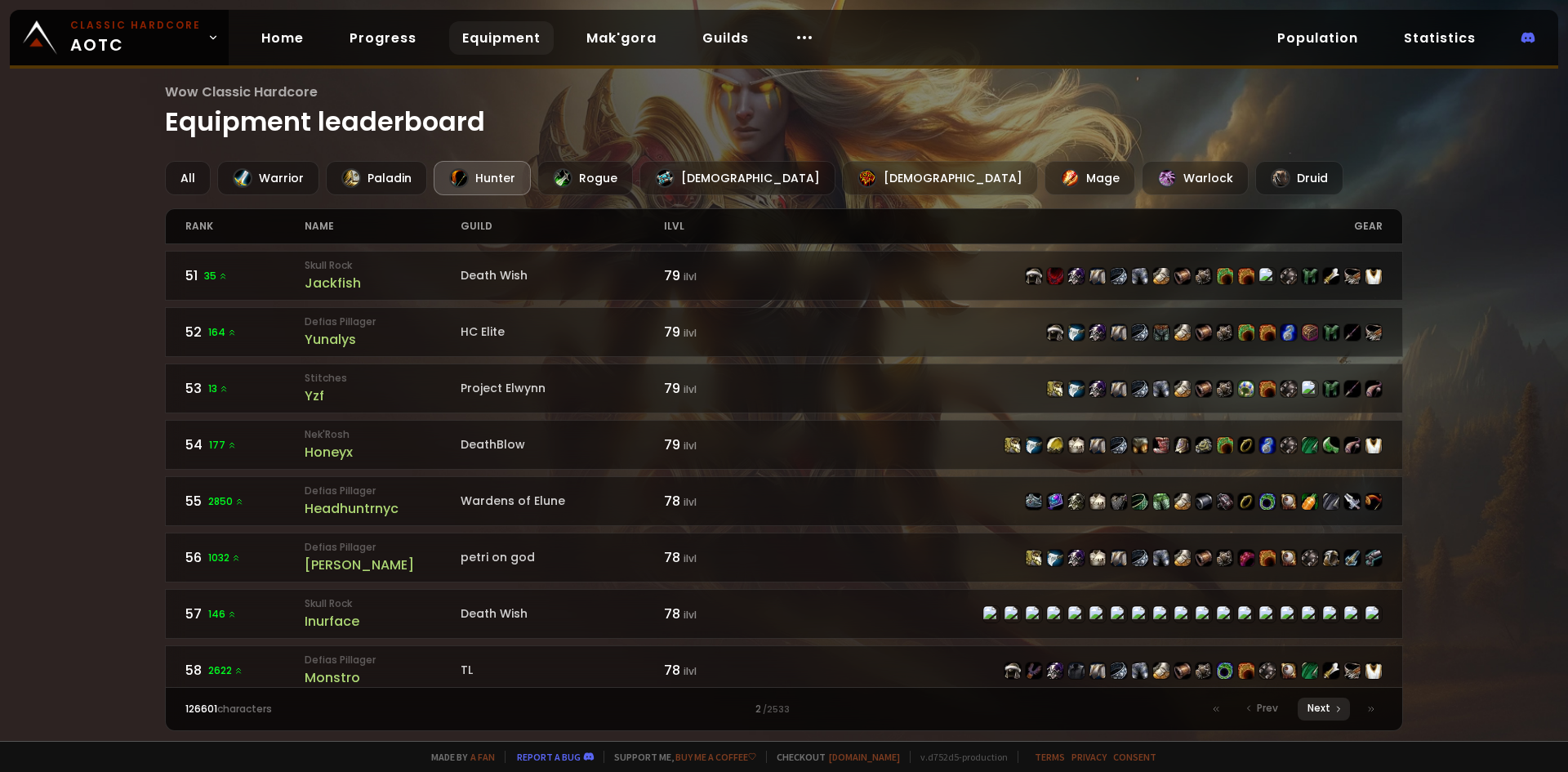
click at [1333, 714] on div "Next" at bounding box center [1323, 709] width 52 height 23
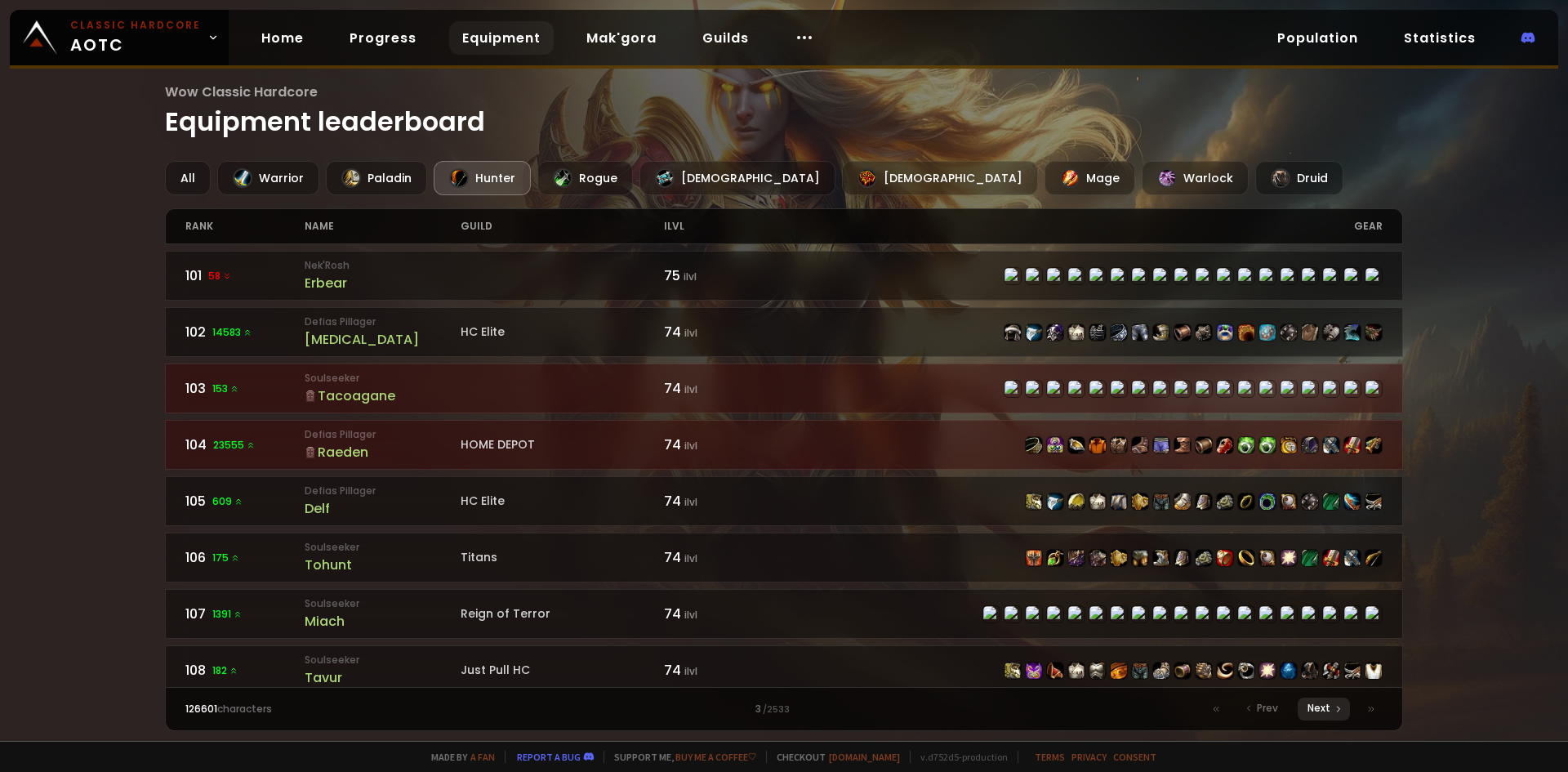
click at [1333, 714] on div "Next" at bounding box center [1323, 709] width 52 height 23
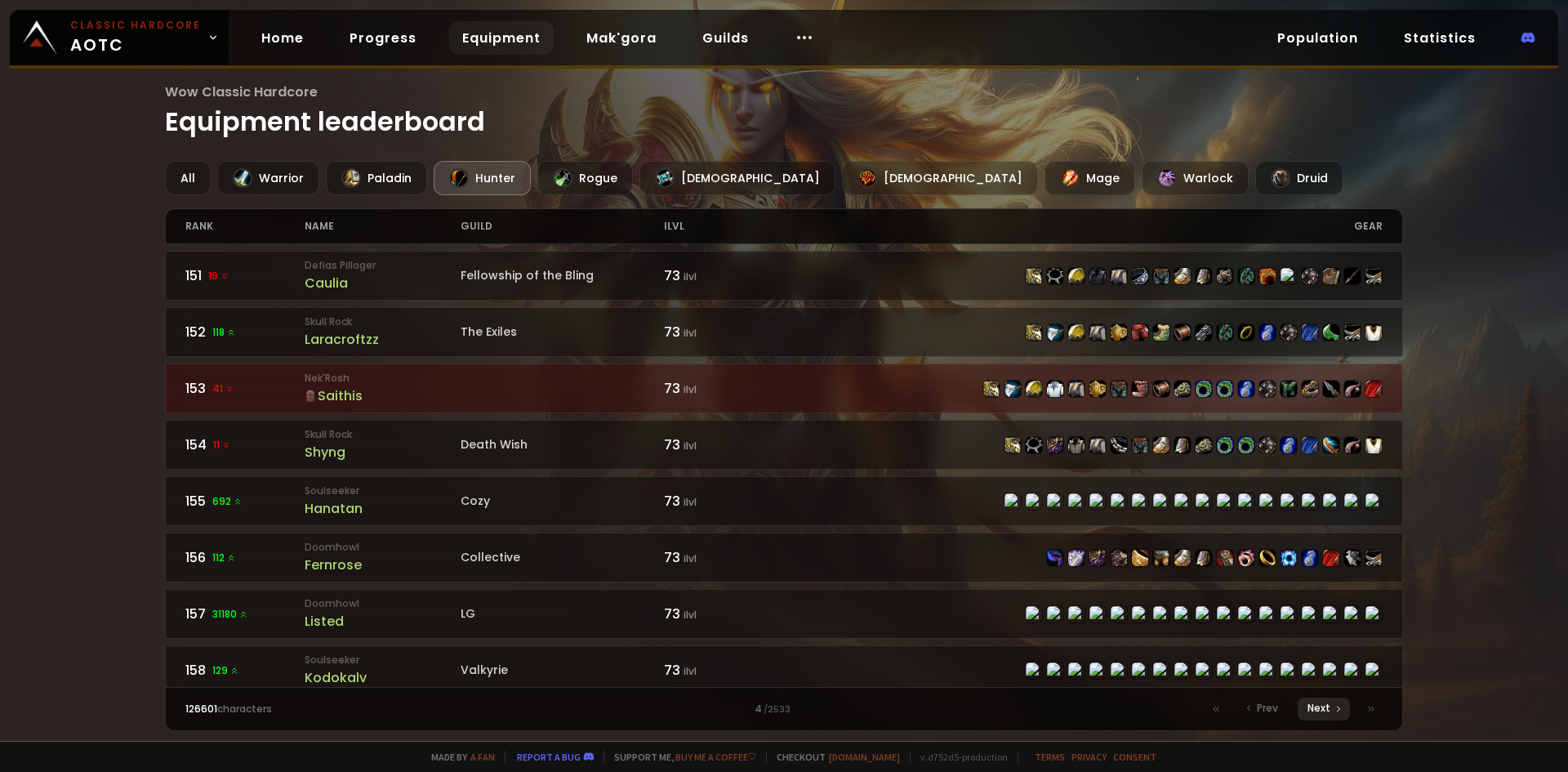
click at [1333, 714] on div "Next" at bounding box center [1323, 709] width 52 height 23
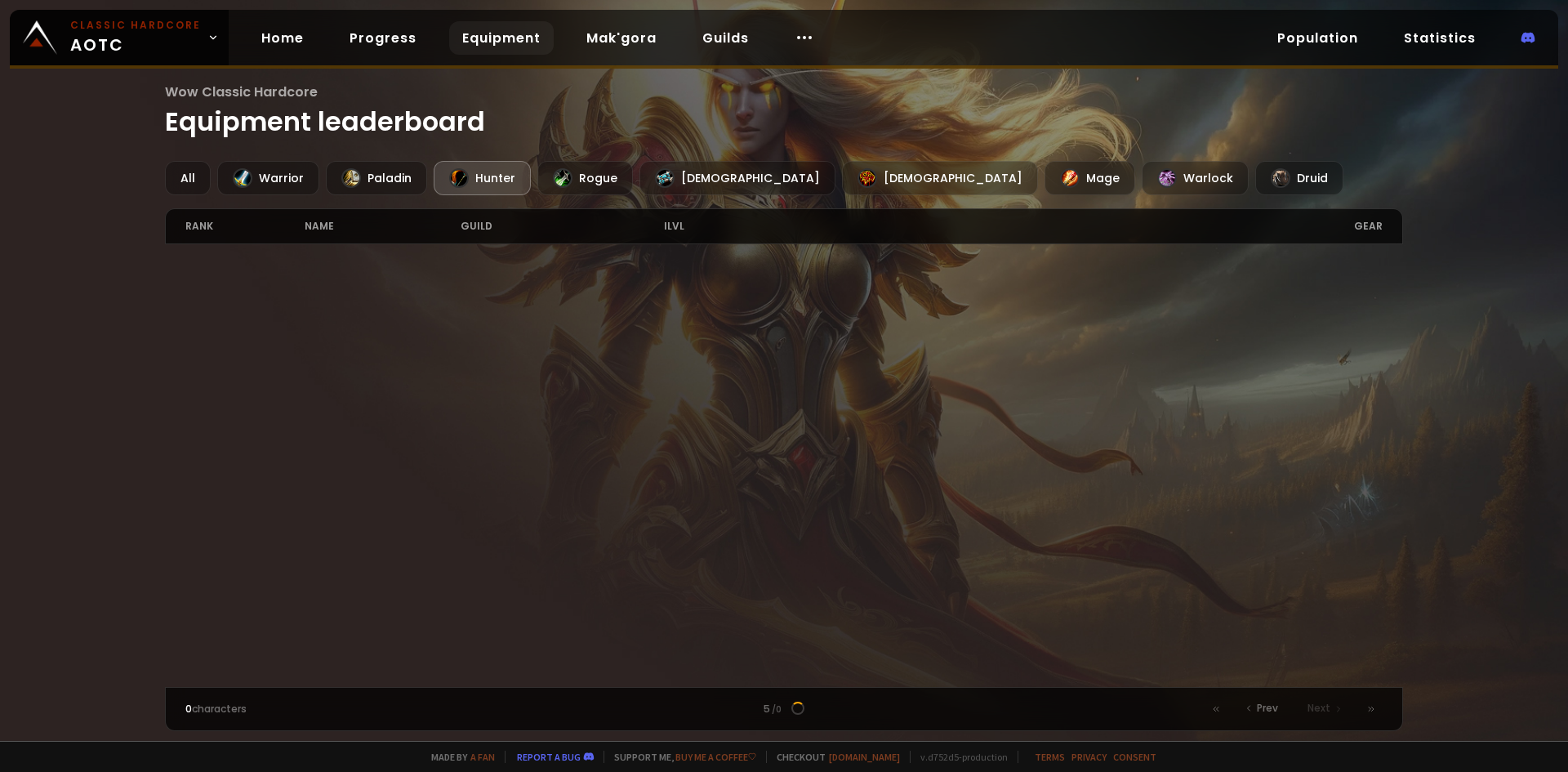
click at [1333, 714] on div "Next" at bounding box center [1323, 709] width 52 height 23
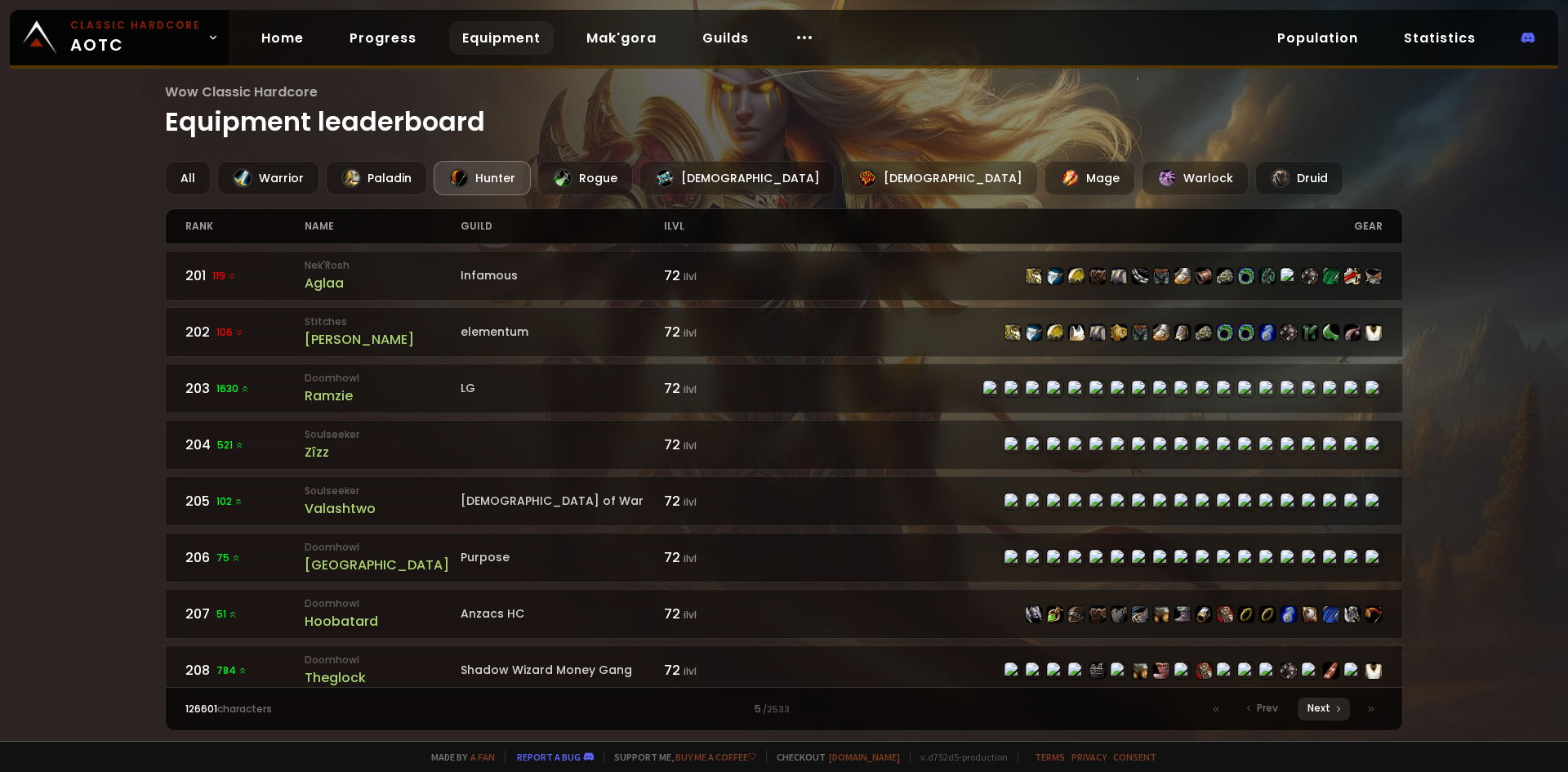
click at [1315, 712] on span "Next" at bounding box center [1319, 707] width 23 height 15
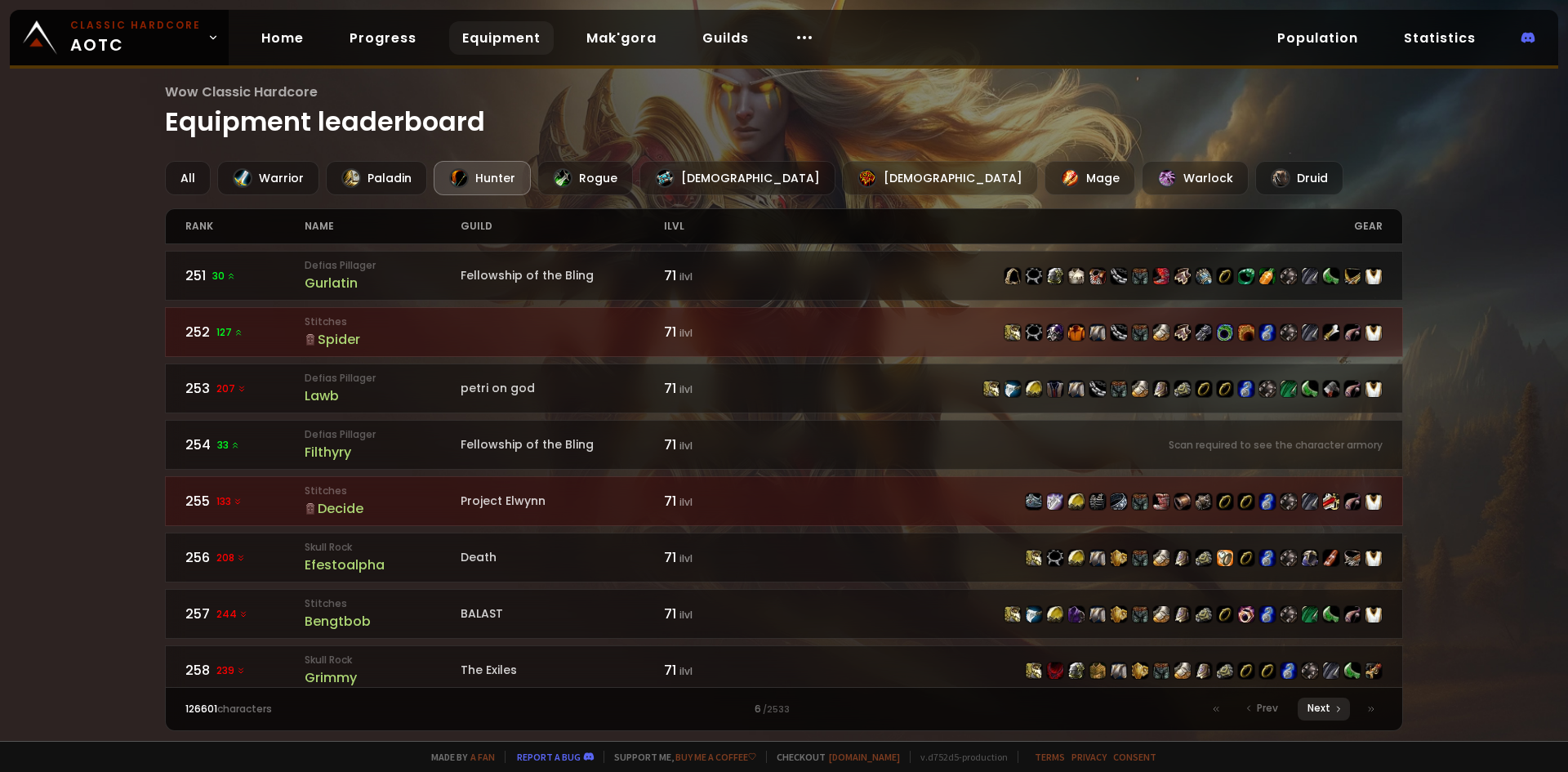
click at [1315, 712] on span "Next" at bounding box center [1319, 707] width 23 height 15
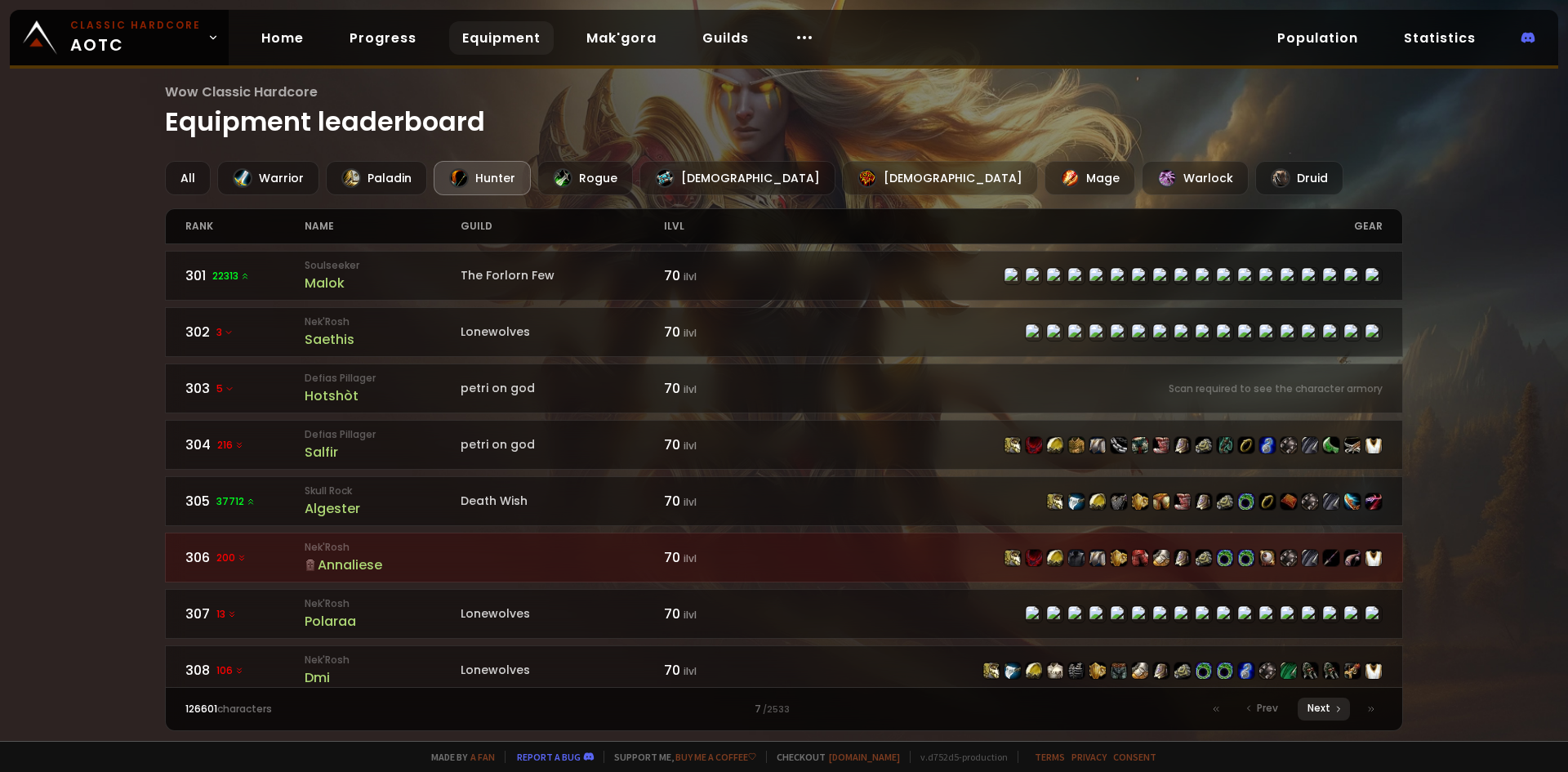
click at [1315, 712] on span "Next" at bounding box center [1319, 707] width 23 height 15
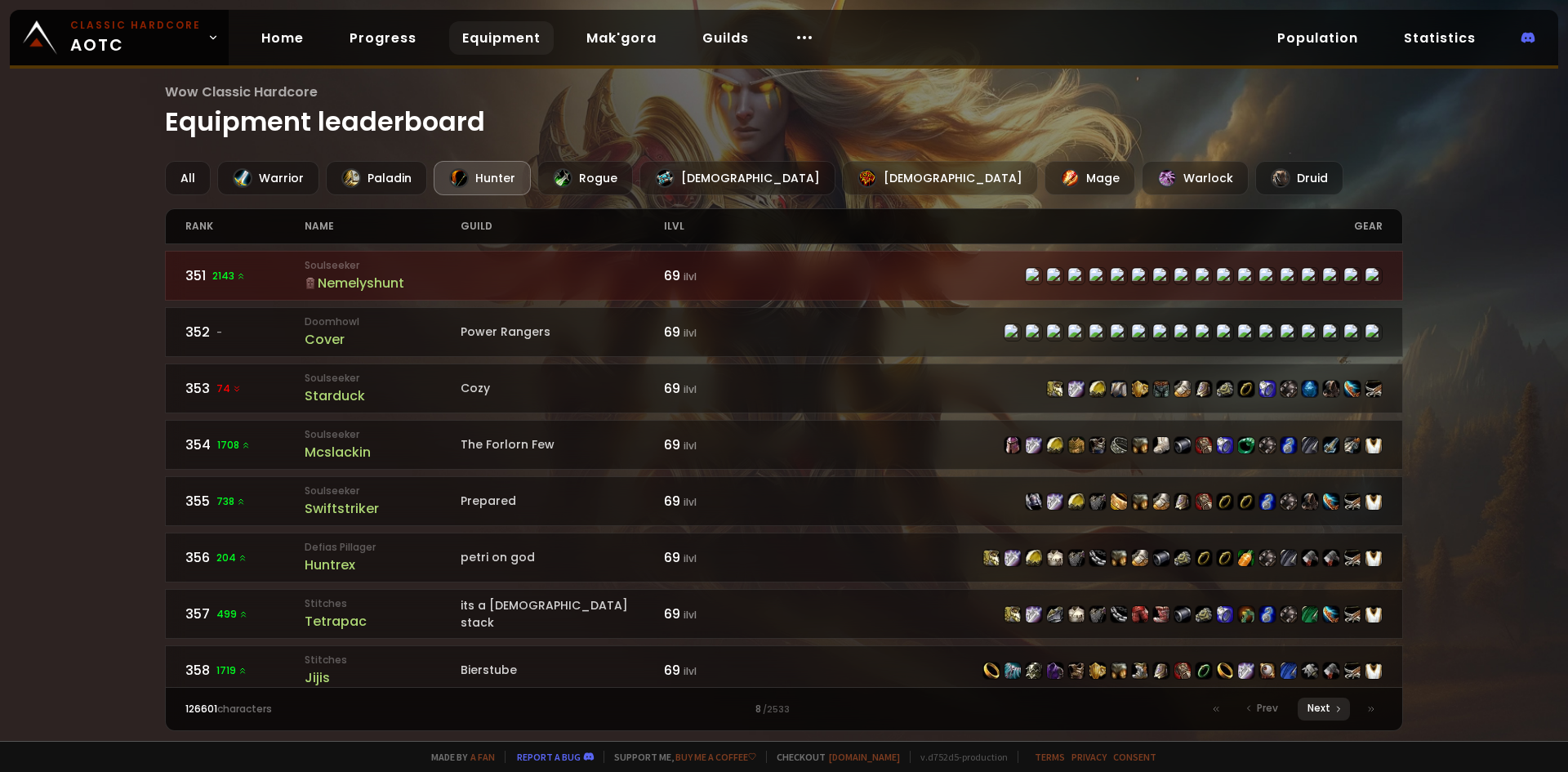
click at [1315, 712] on span "Next" at bounding box center [1319, 707] width 23 height 15
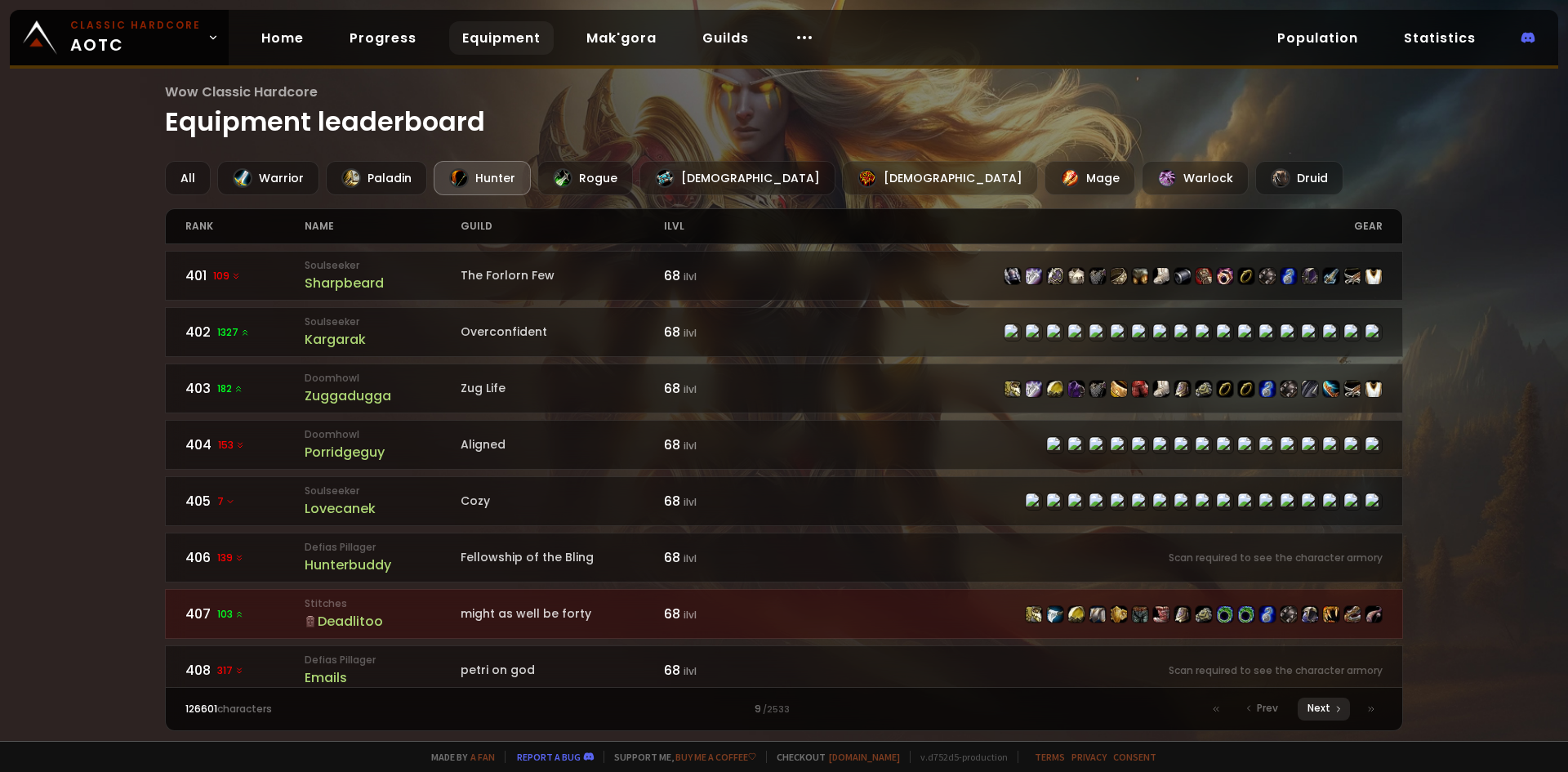
click at [1315, 712] on span "Next" at bounding box center [1319, 707] width 23 height 15
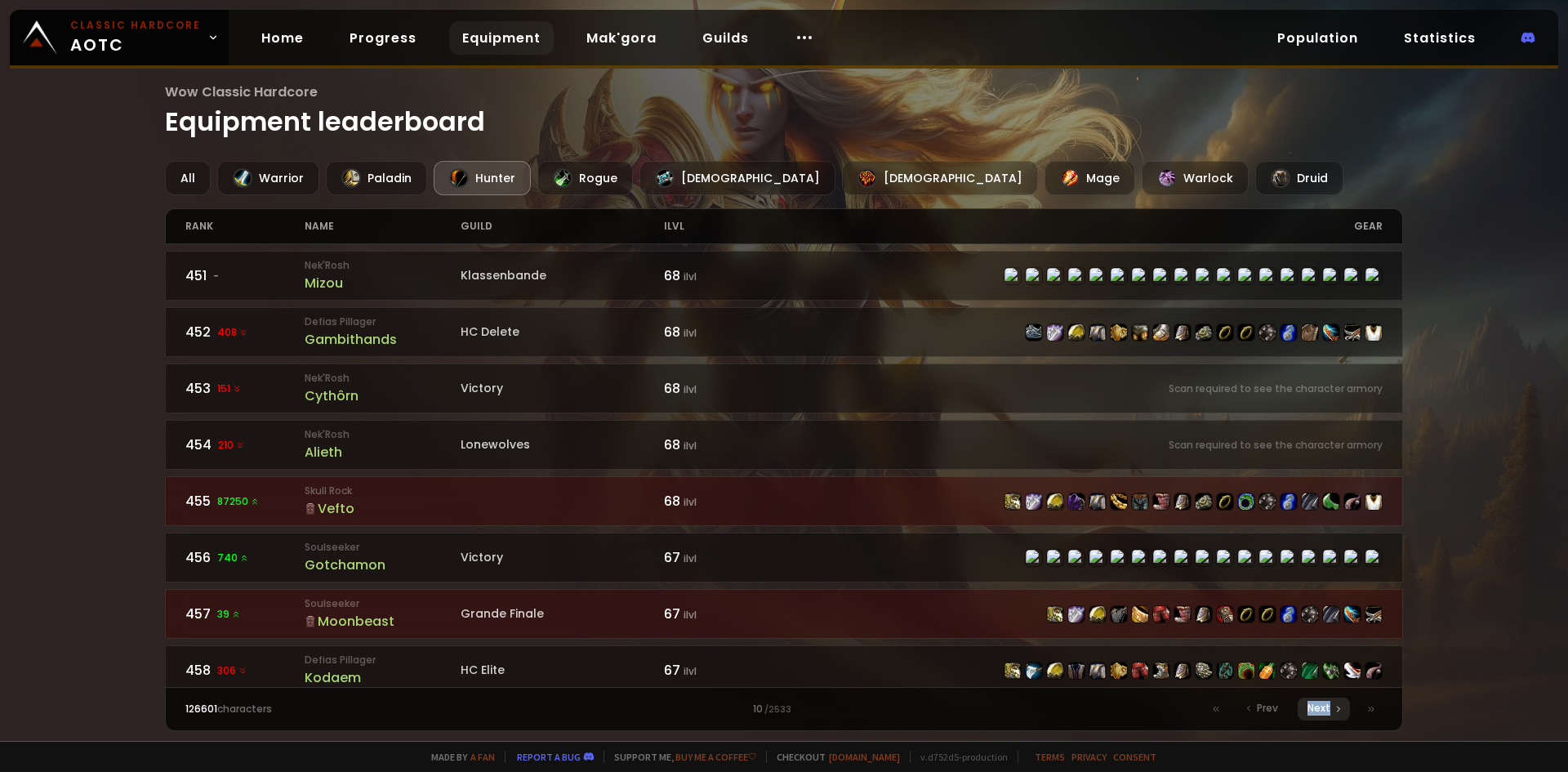
click at [1315, 712] on span "Next" at bounding box center [1319, 707] width 23 height 15
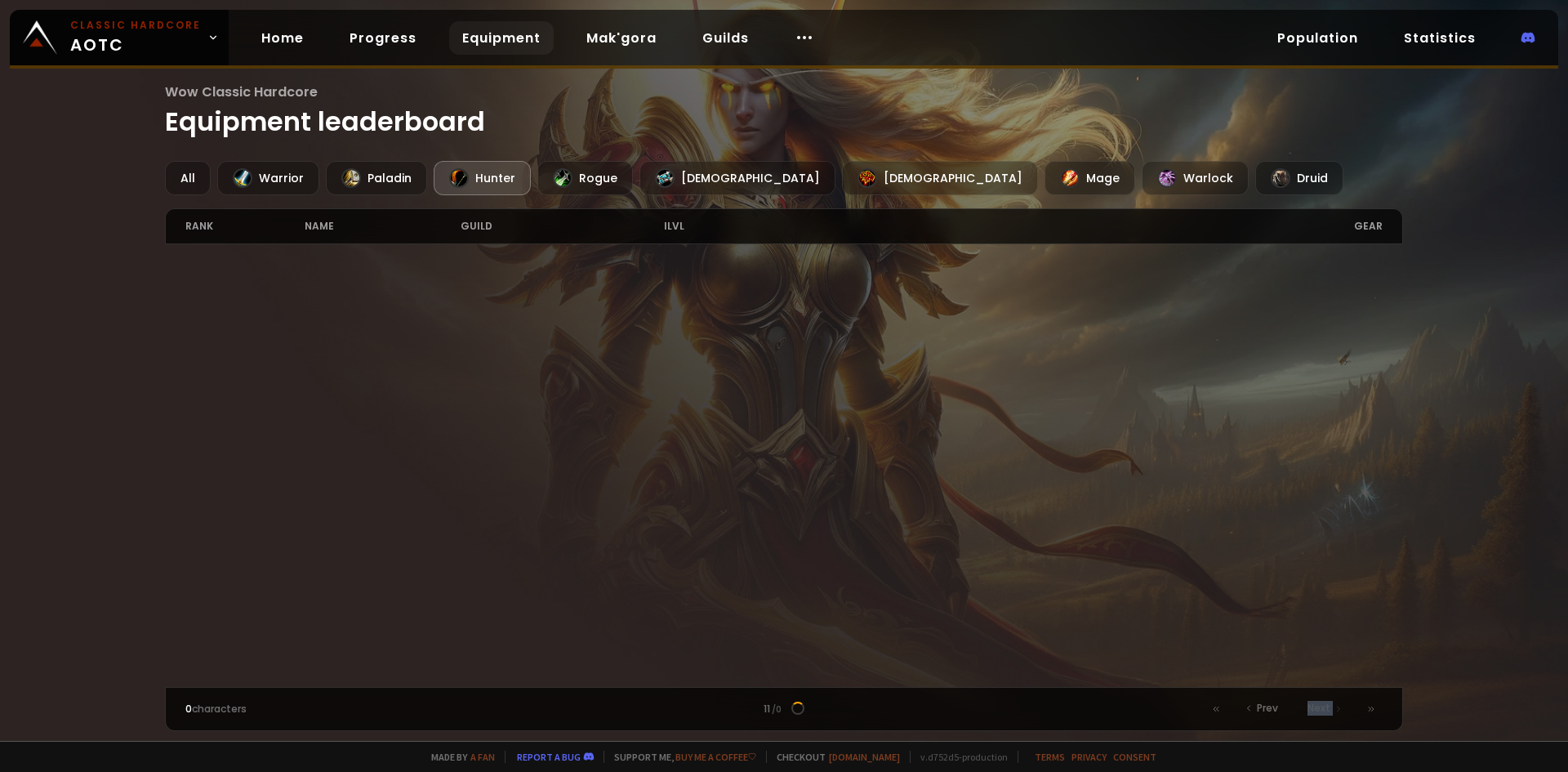
click at [1315, 712] on span "Next" at bounding box center [1319, 707] width 23 height 15
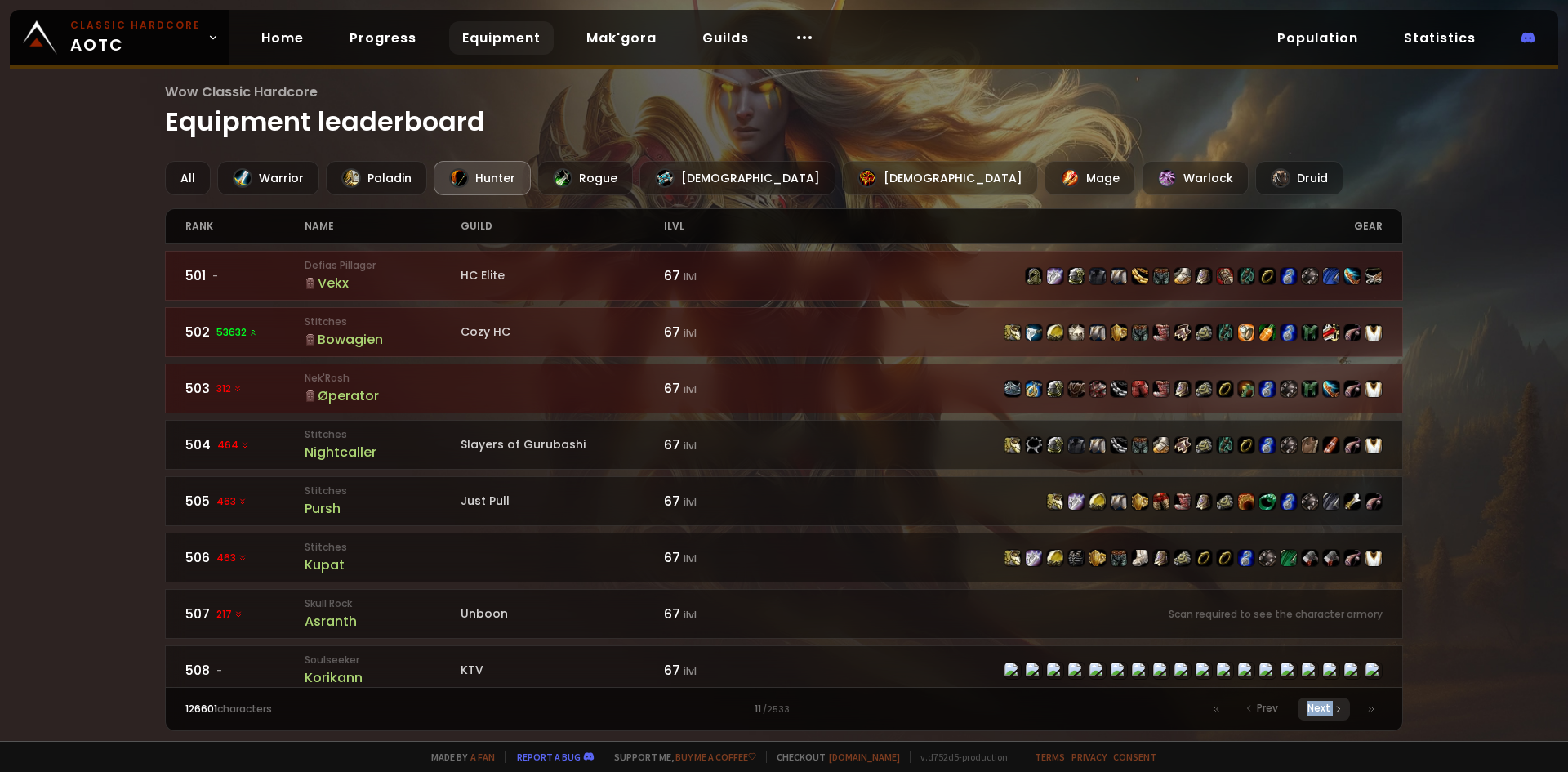
click at [1315, 712] on span "Next" at bounding box center [1319, 707] width 23 height 15
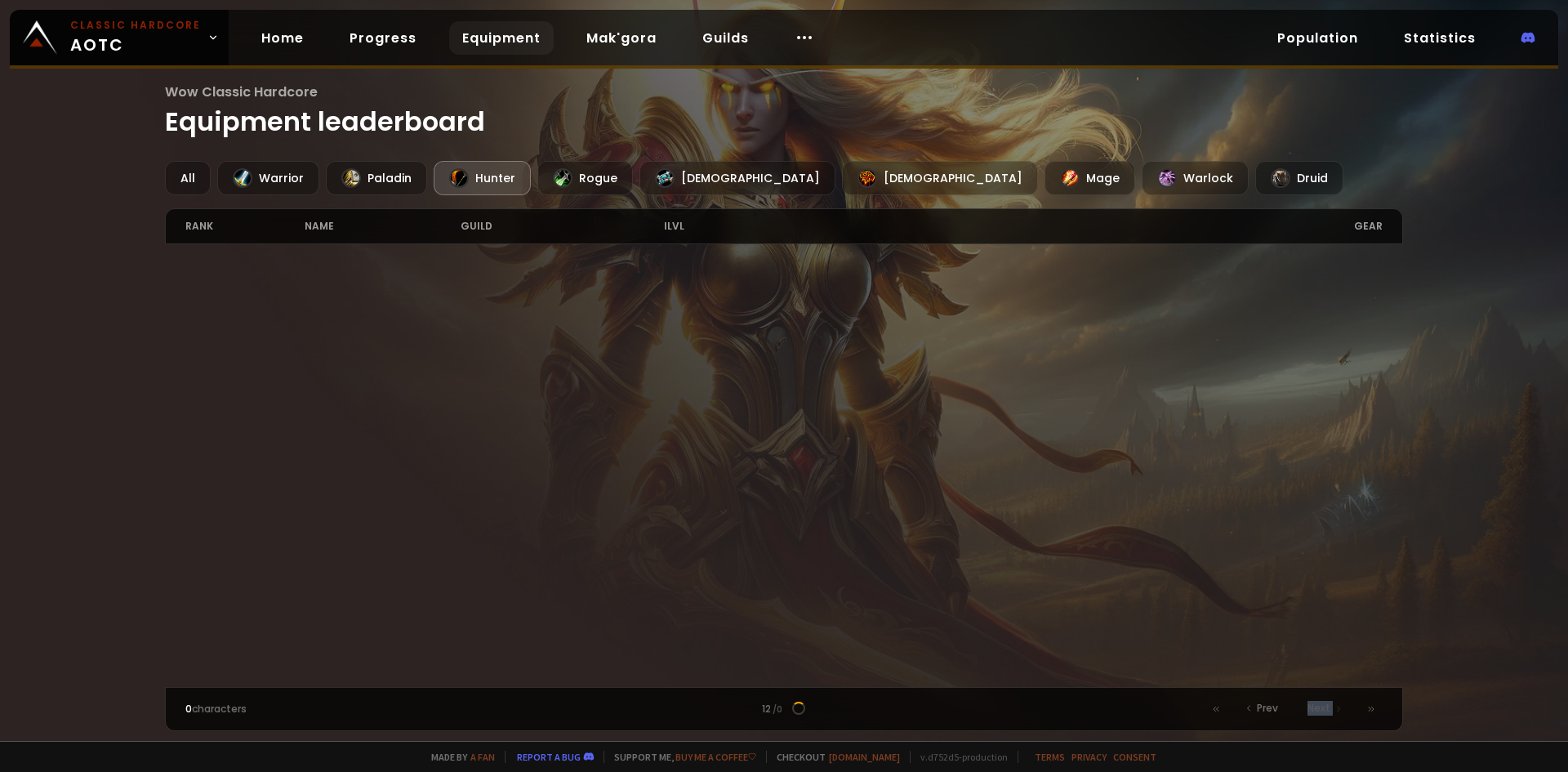
click at [1315, 712] on span "Next" at bounding box center [1319, 707] width 23 height 15
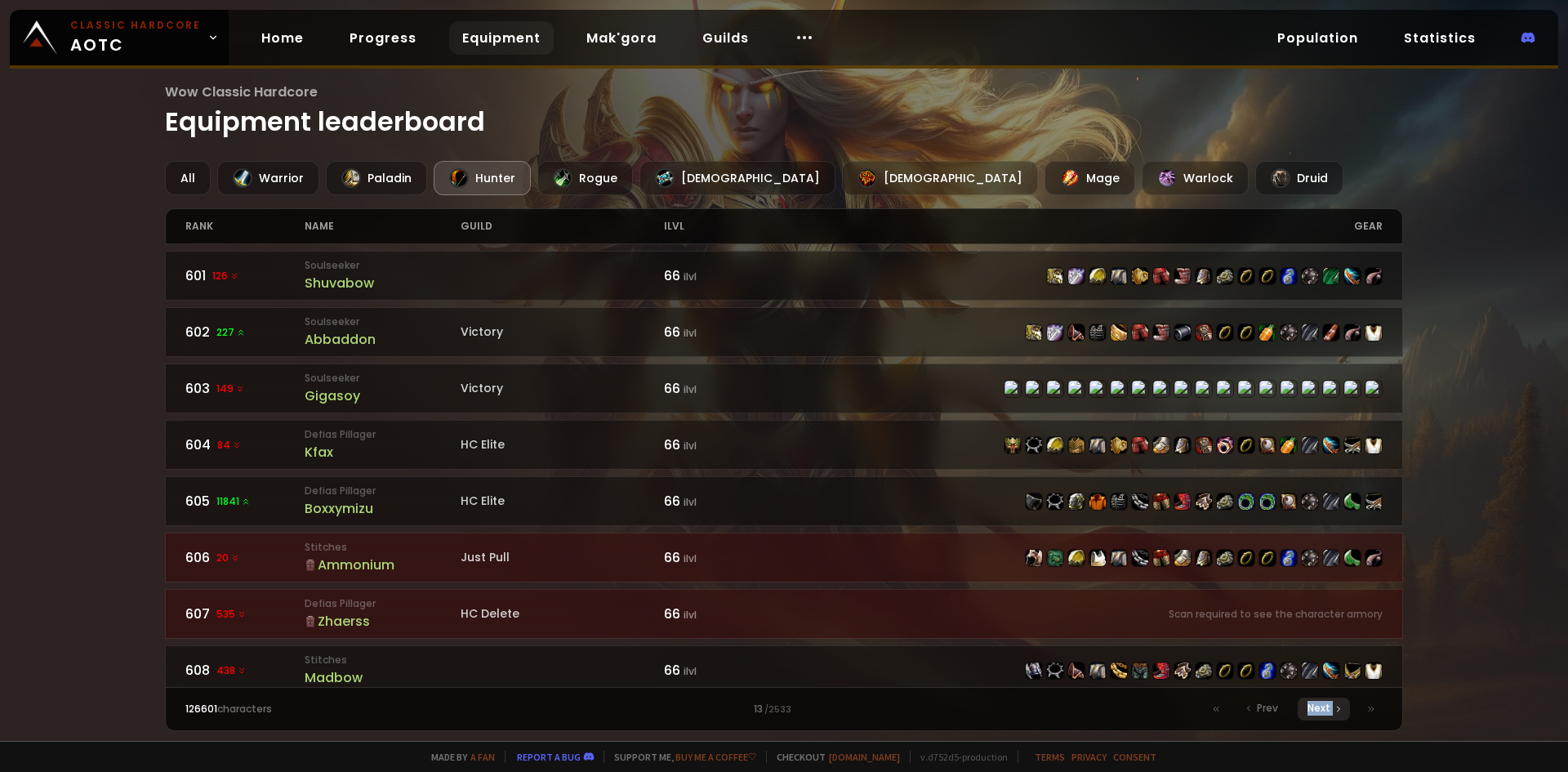
click at [1315, 712] on span "Next" at bounding box center [1319, 707] width 23 height 15
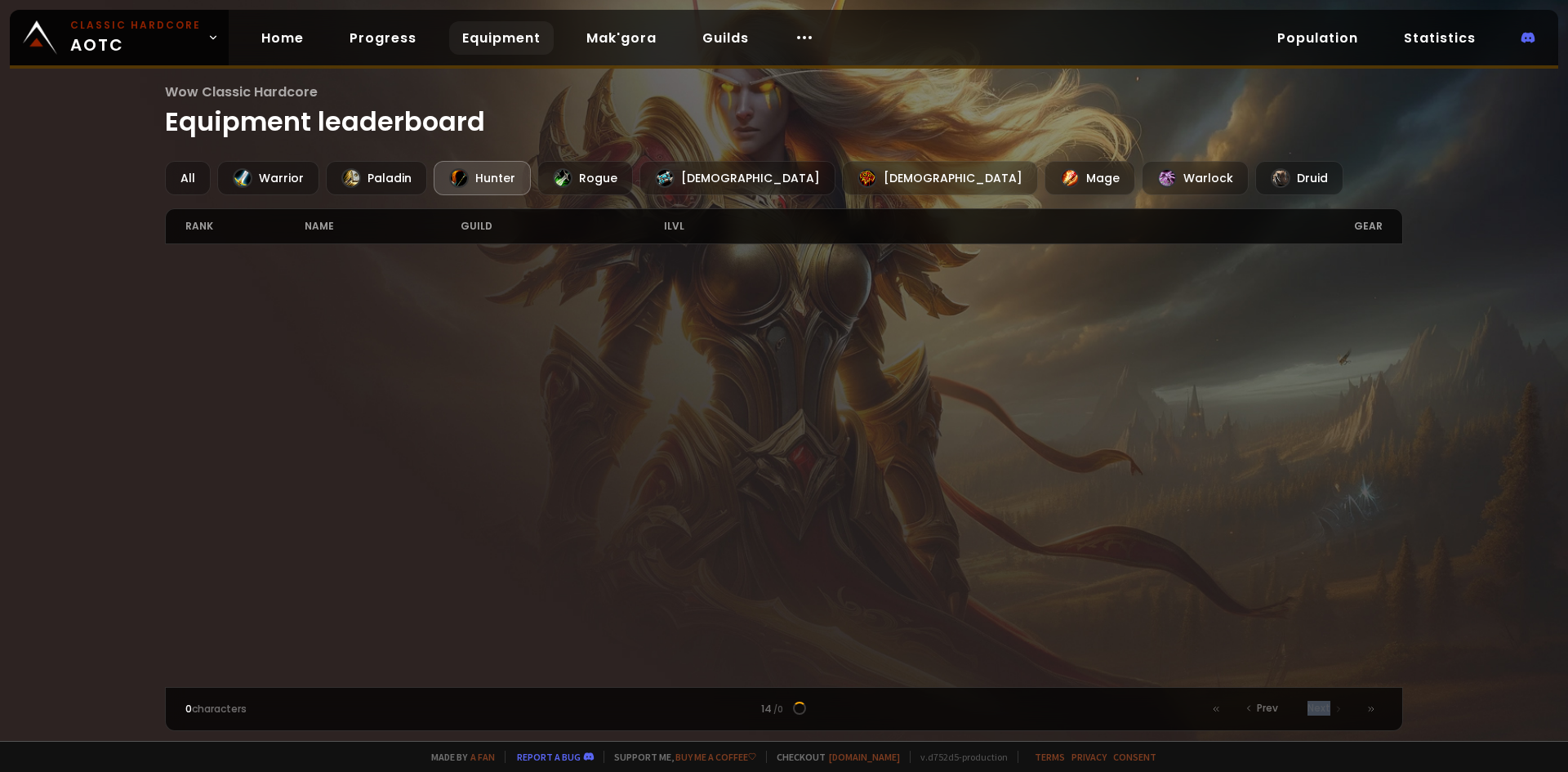
click at [1315, 712] on span "Next" at bounding box center [1319, 707] width 23 height 15
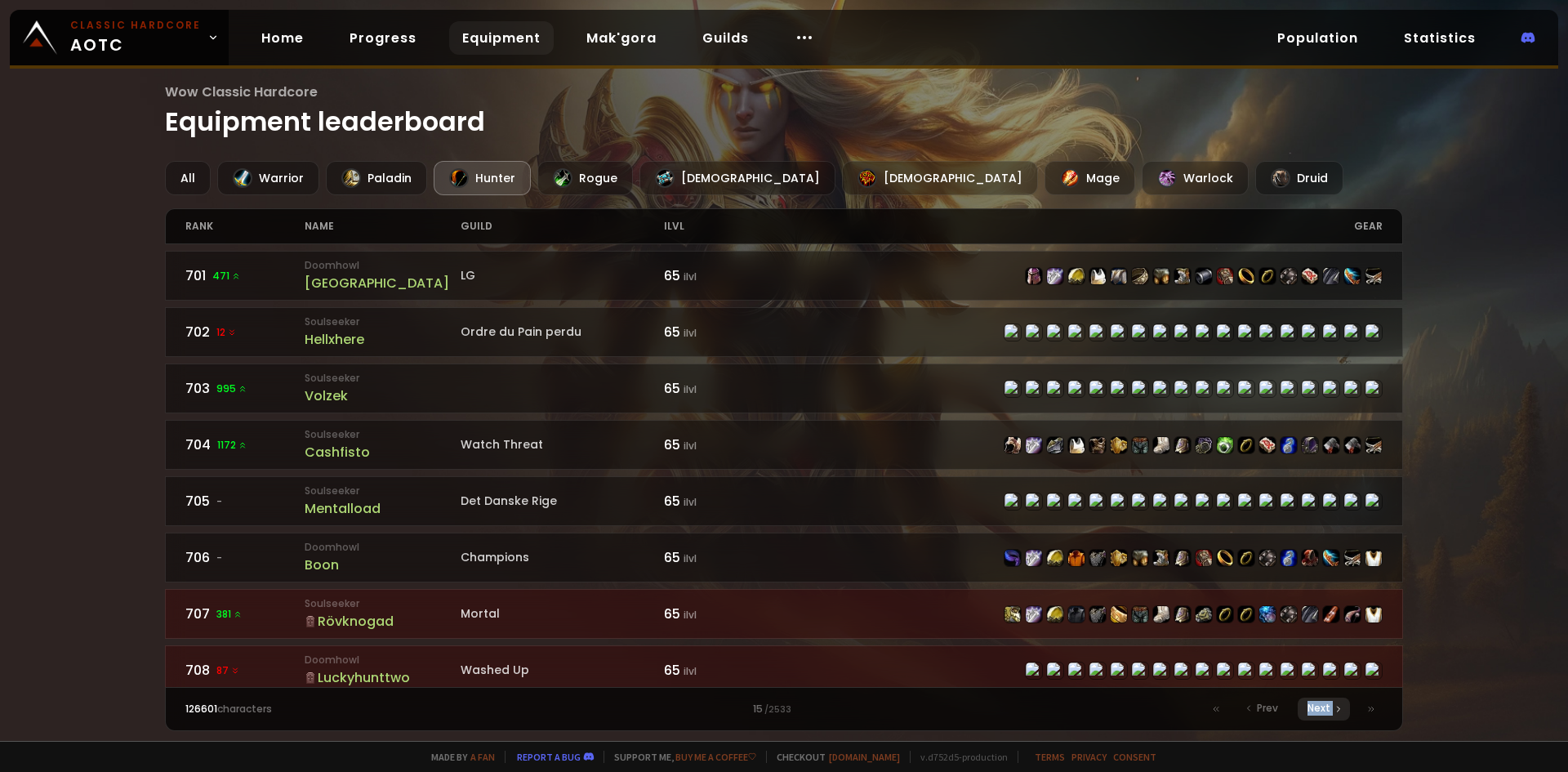
click at [1315, 712] on span "Next" at bounding box center [1319, 707] width 23 height 15
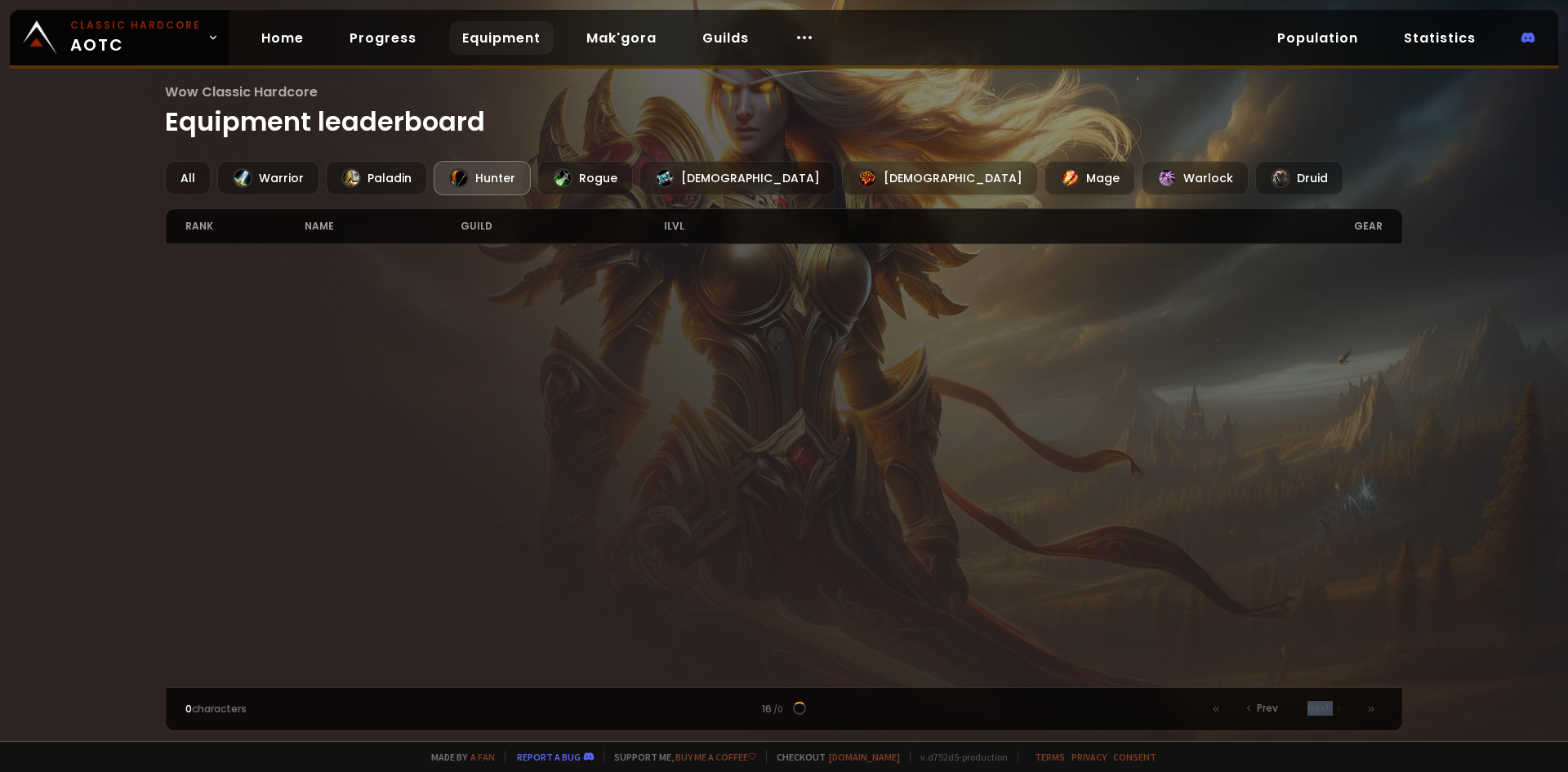
click at [1315, 712] on span "Next" at bounding box center [1319, 707] width 23 height 15
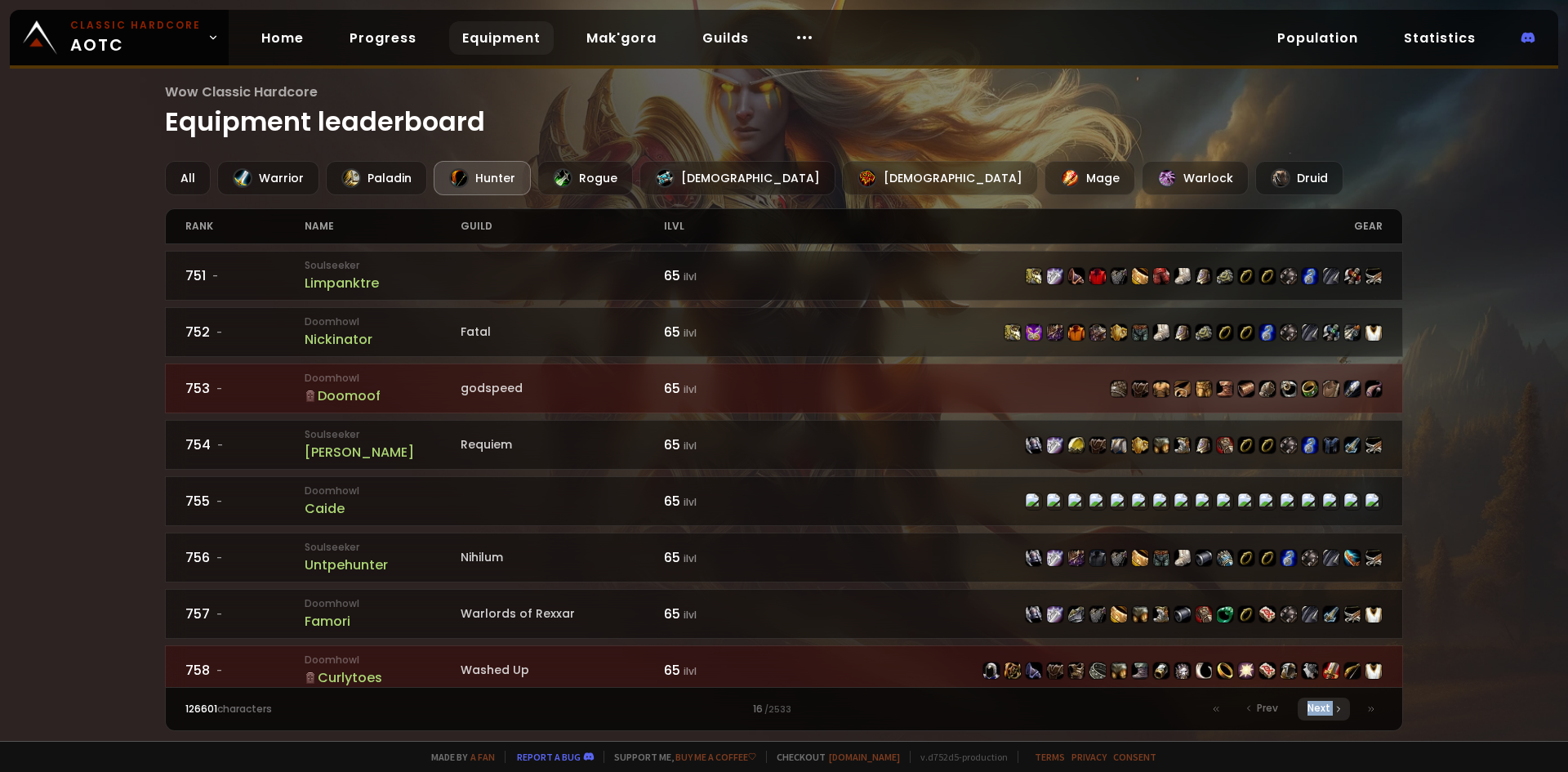
click at [1315, 712] on span "Next" at bounding box center [1319, 707] width 23 height 15
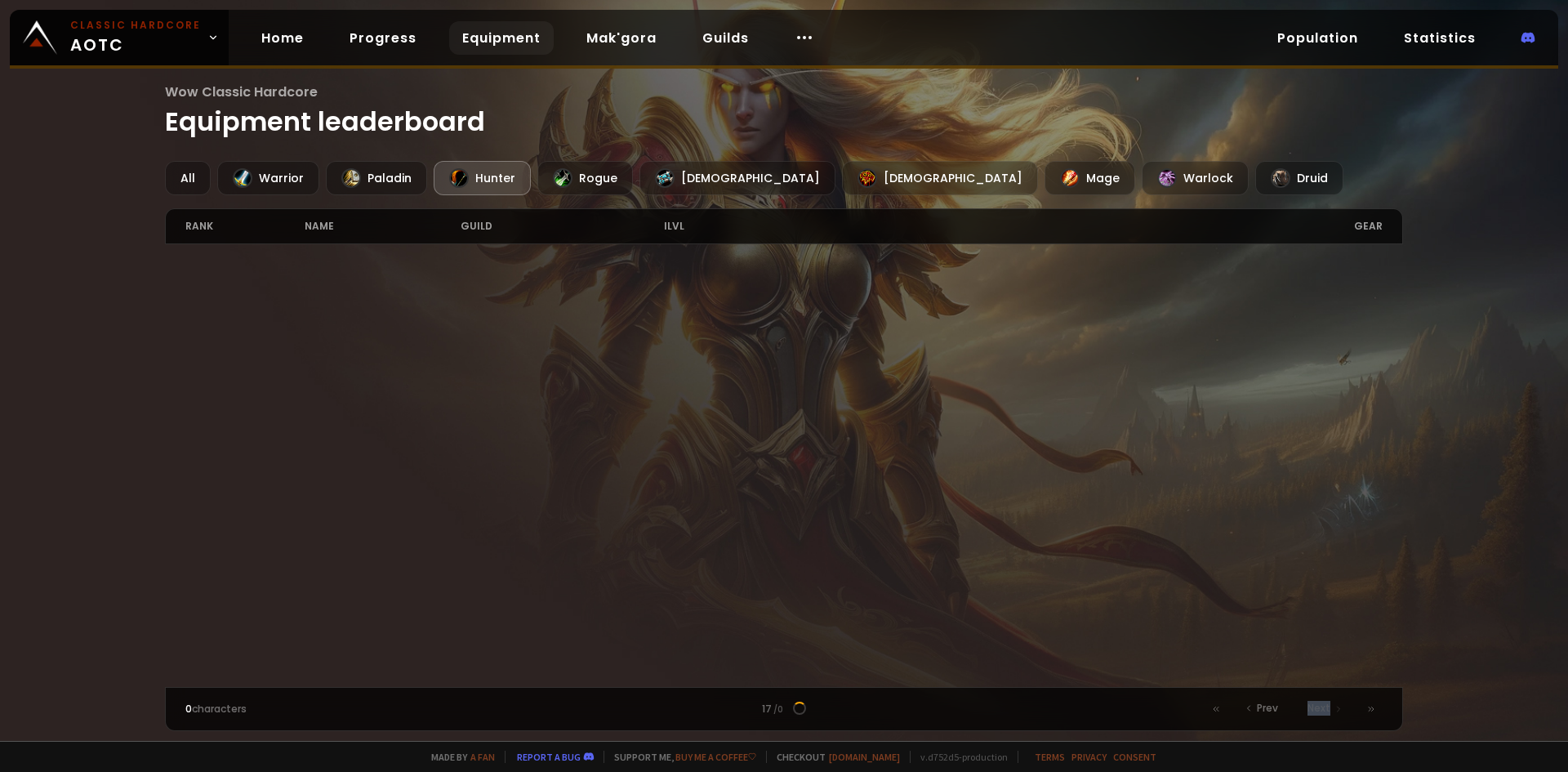
click at [1315, 712] on span "Next" at bounding box center [1319, 707] width 23 height 15
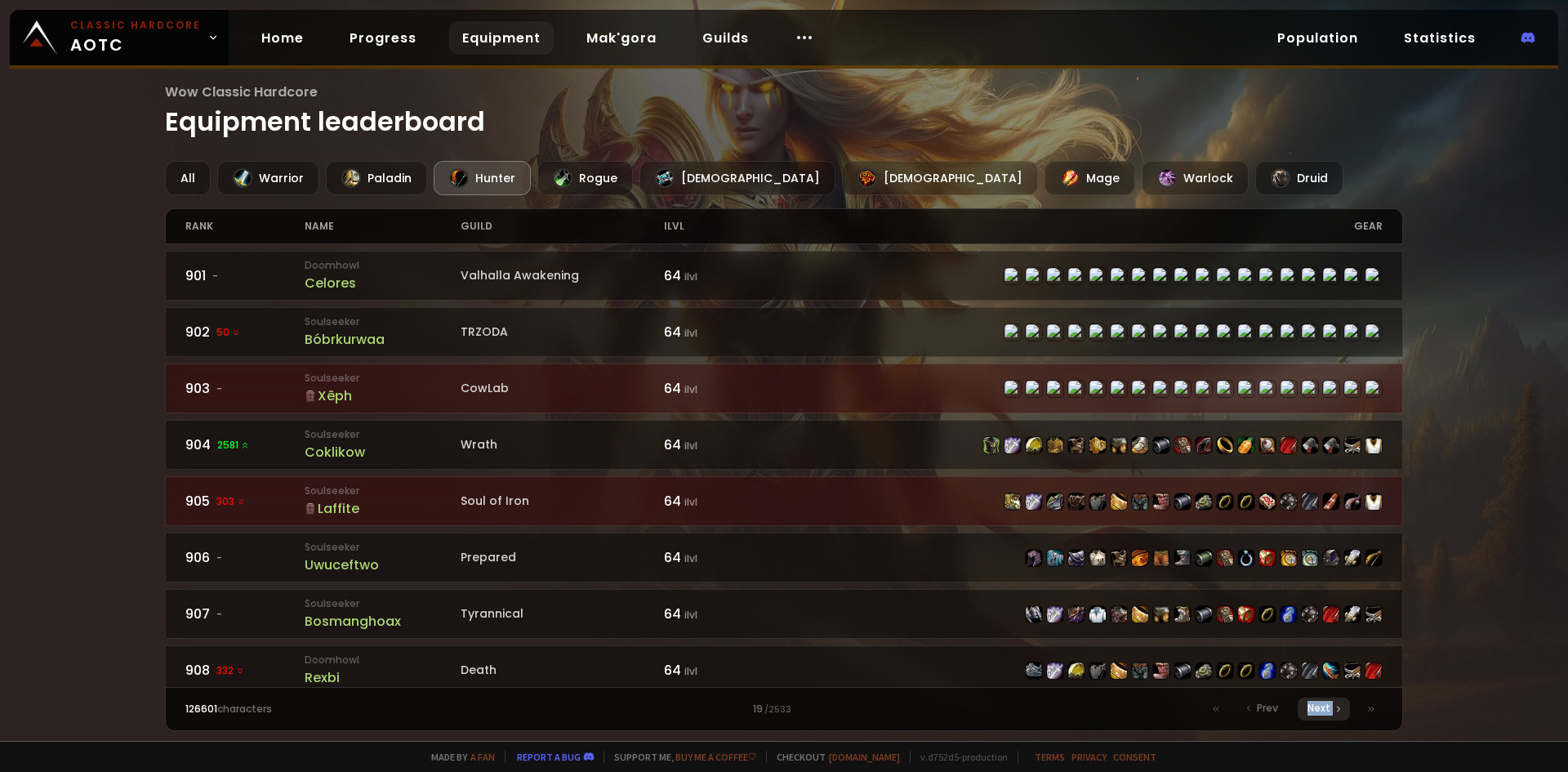
click at [1315, 712] on span "Next" at bounding box center [1319, 707] width 23 height 15
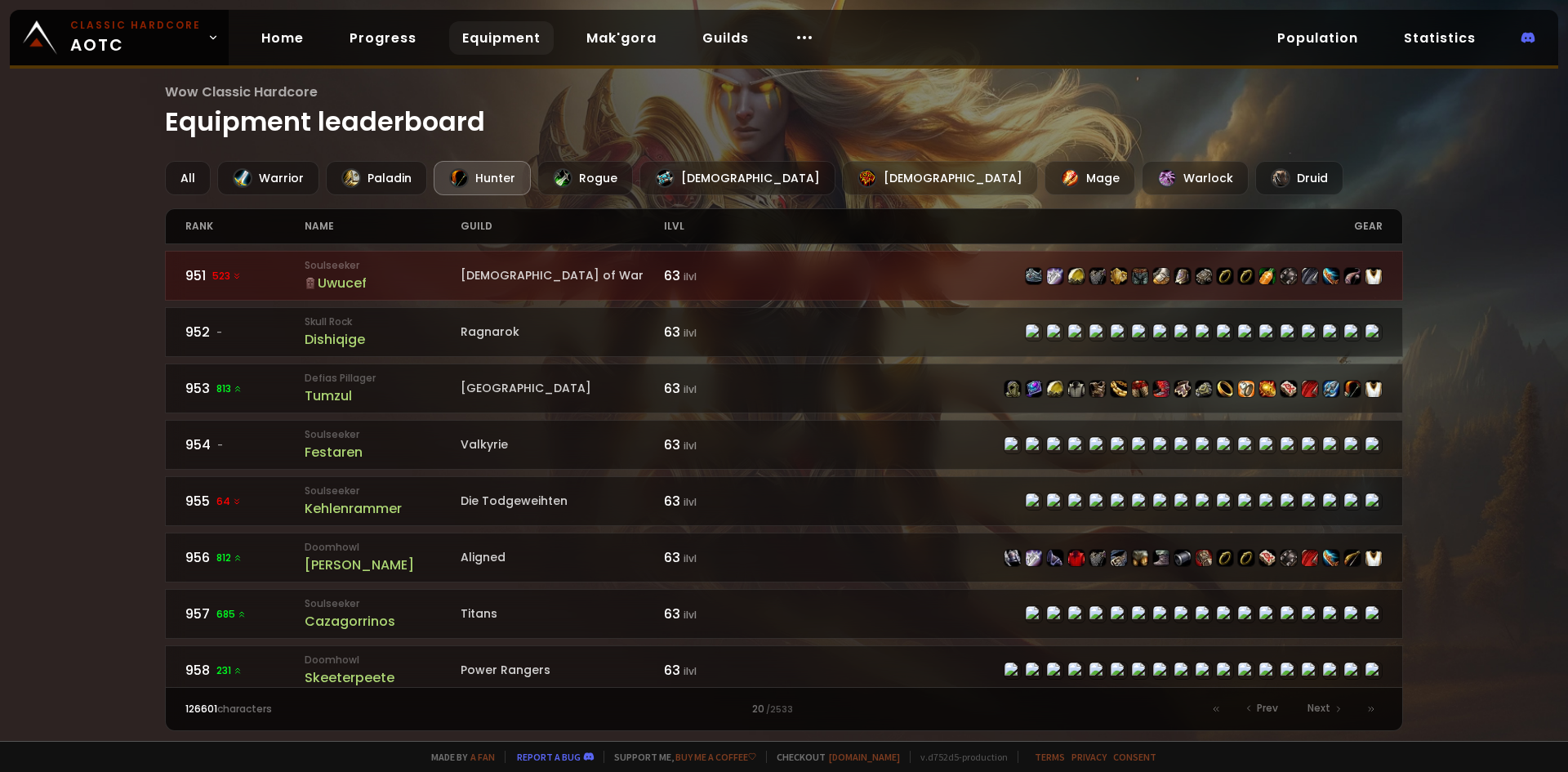
click at [476, 224] on div "guild" at bounding box center [562, 225] width 203 height 34
